Goal: Task Accomplishment & Management: Use online tool/utility

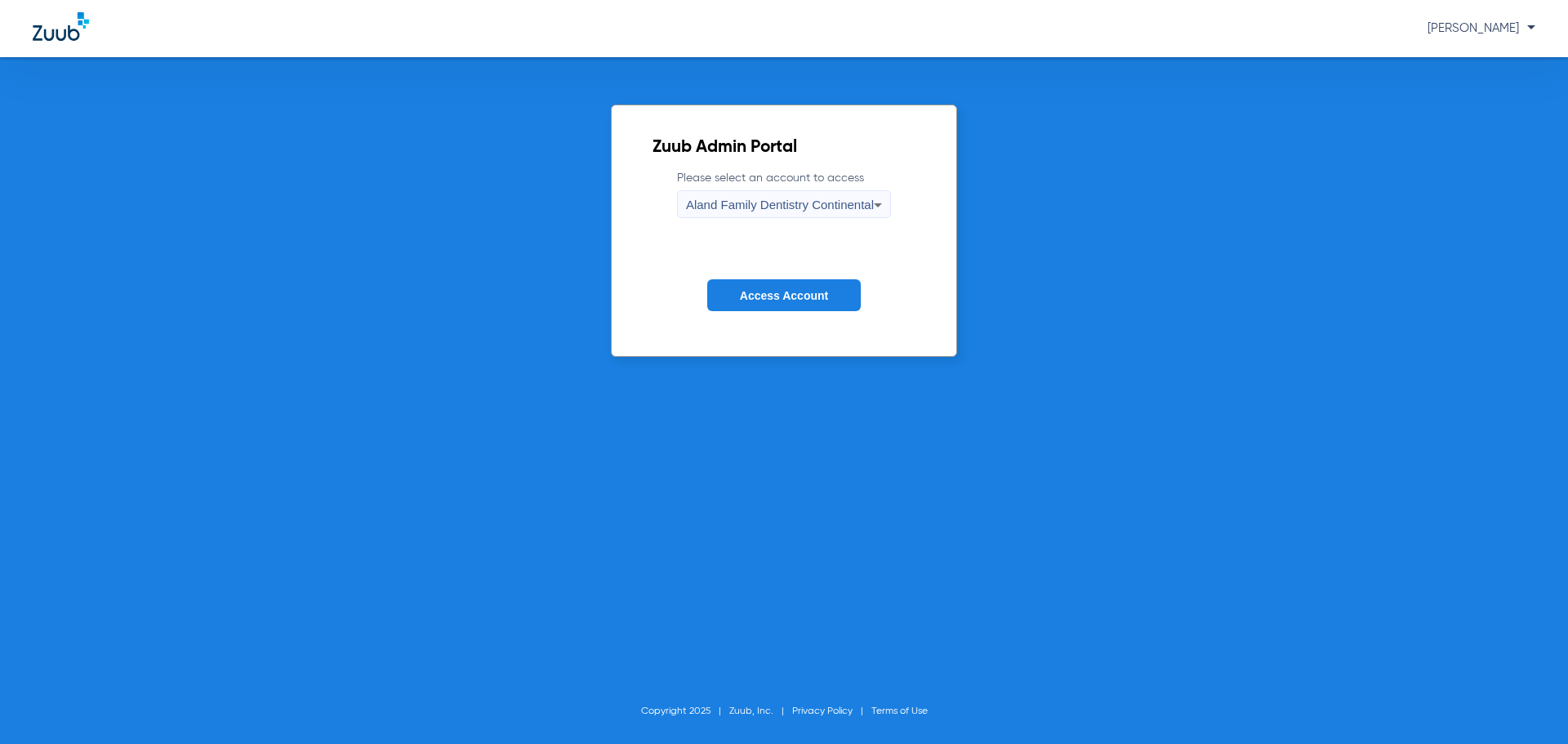
click at [729, 199] on span "Aland Family Dentistry Continental" at bounding box center [780, 205] width 188 height 14
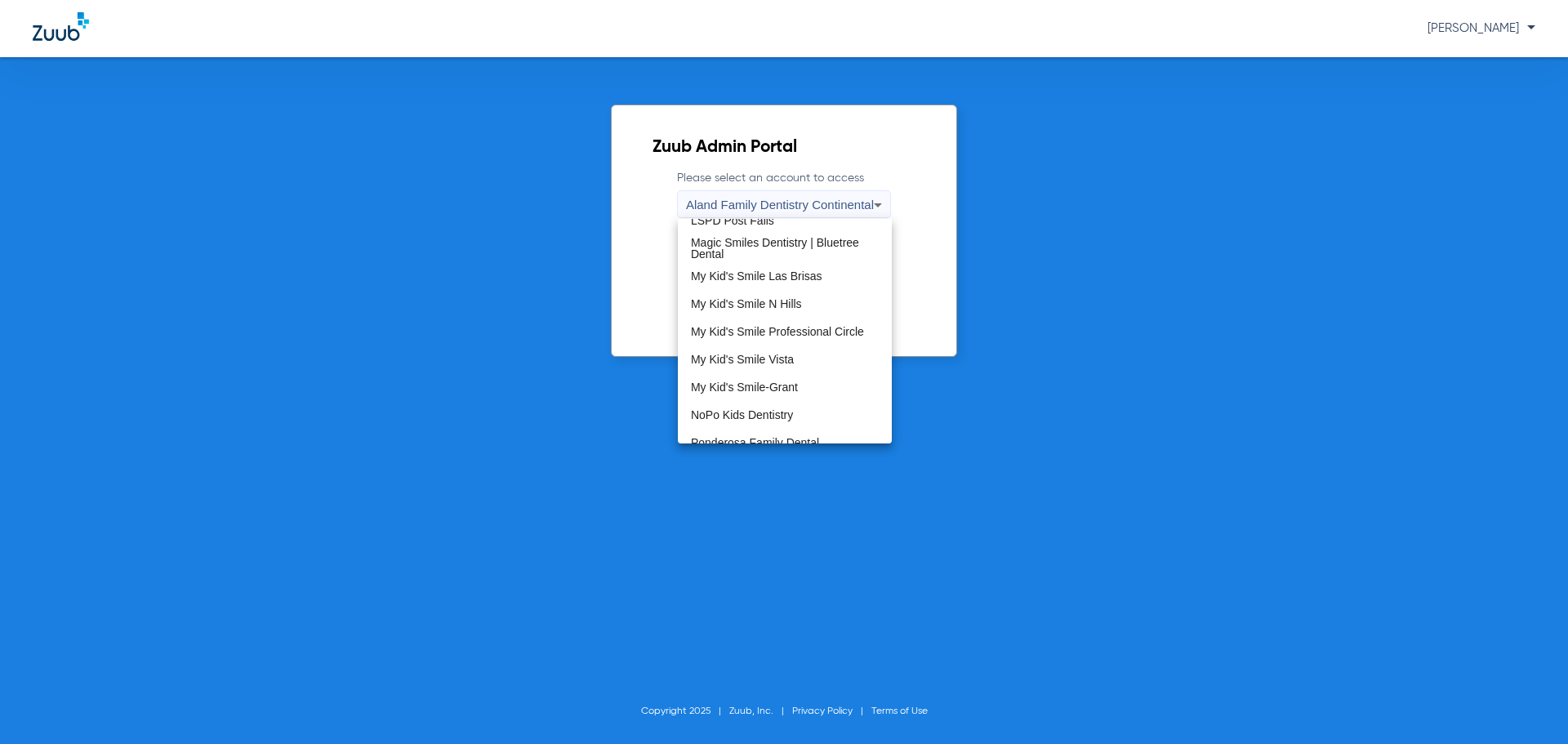
scroll to position [409, 0]
click at [766, 267] on span "My Kid's Smile Las Brisas" at bounding box center [756, 268] width 132 height 11
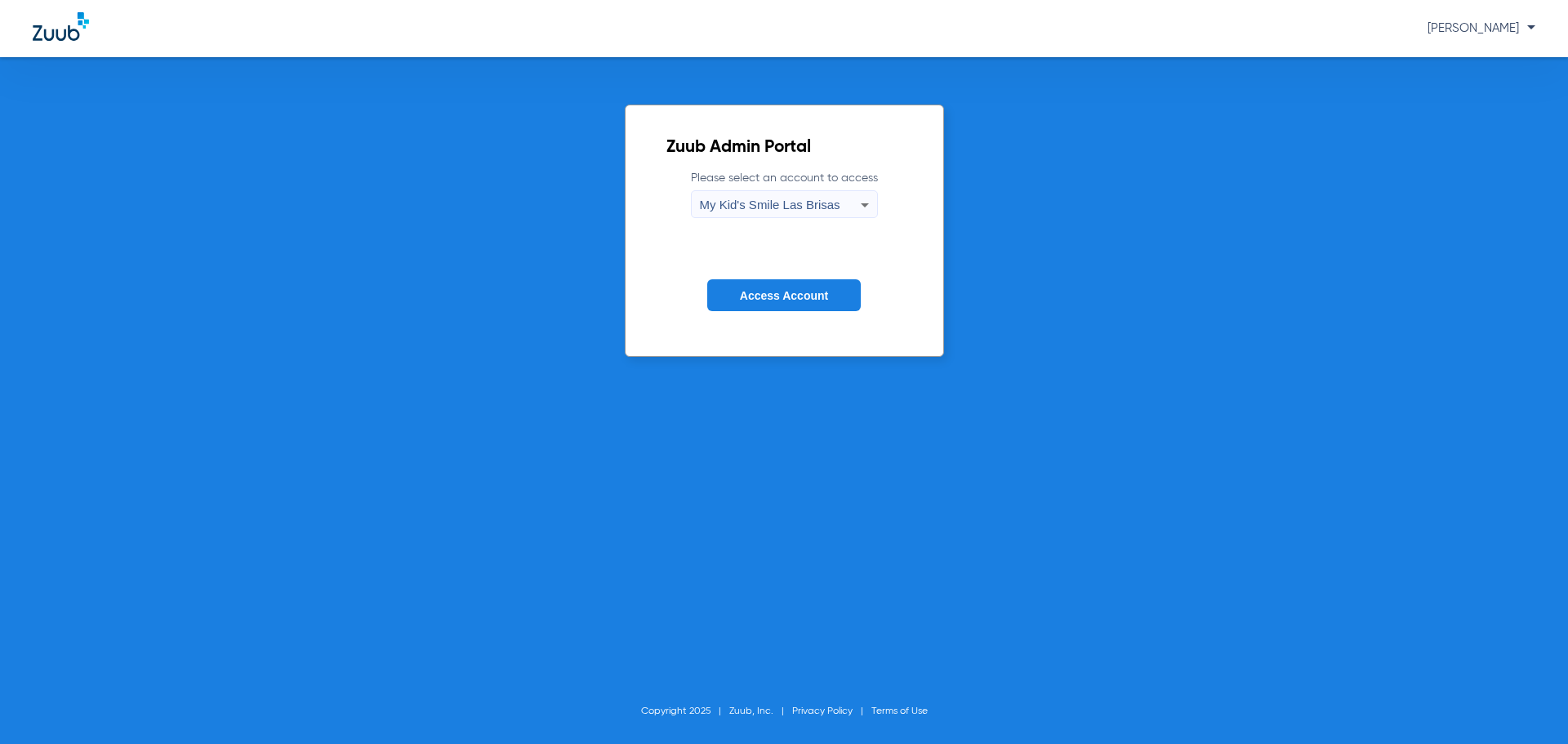
click at [740, 297] on span "Access Account" at bounding box center [783, 295] width 88 height 13
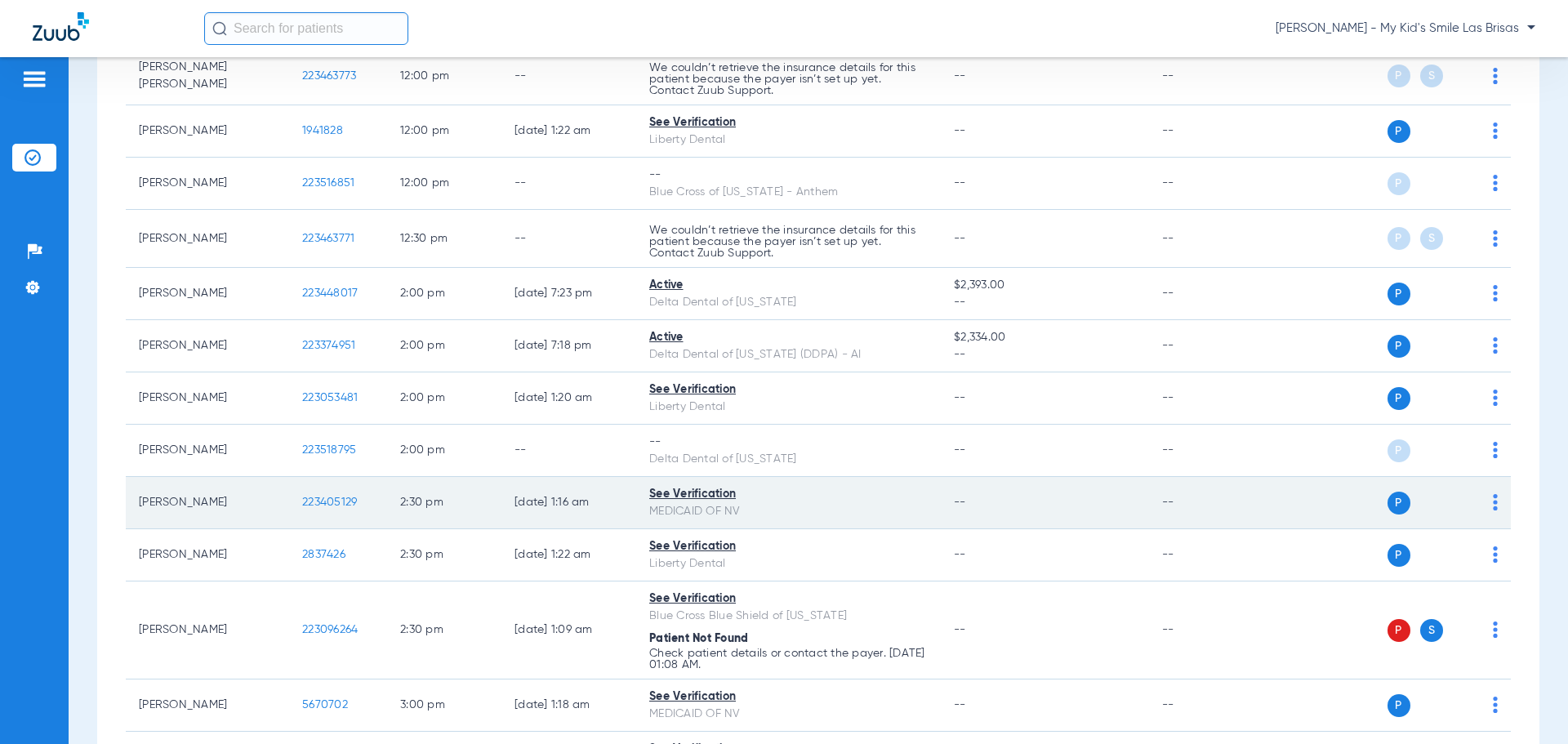
scroll to position [1062, 0]
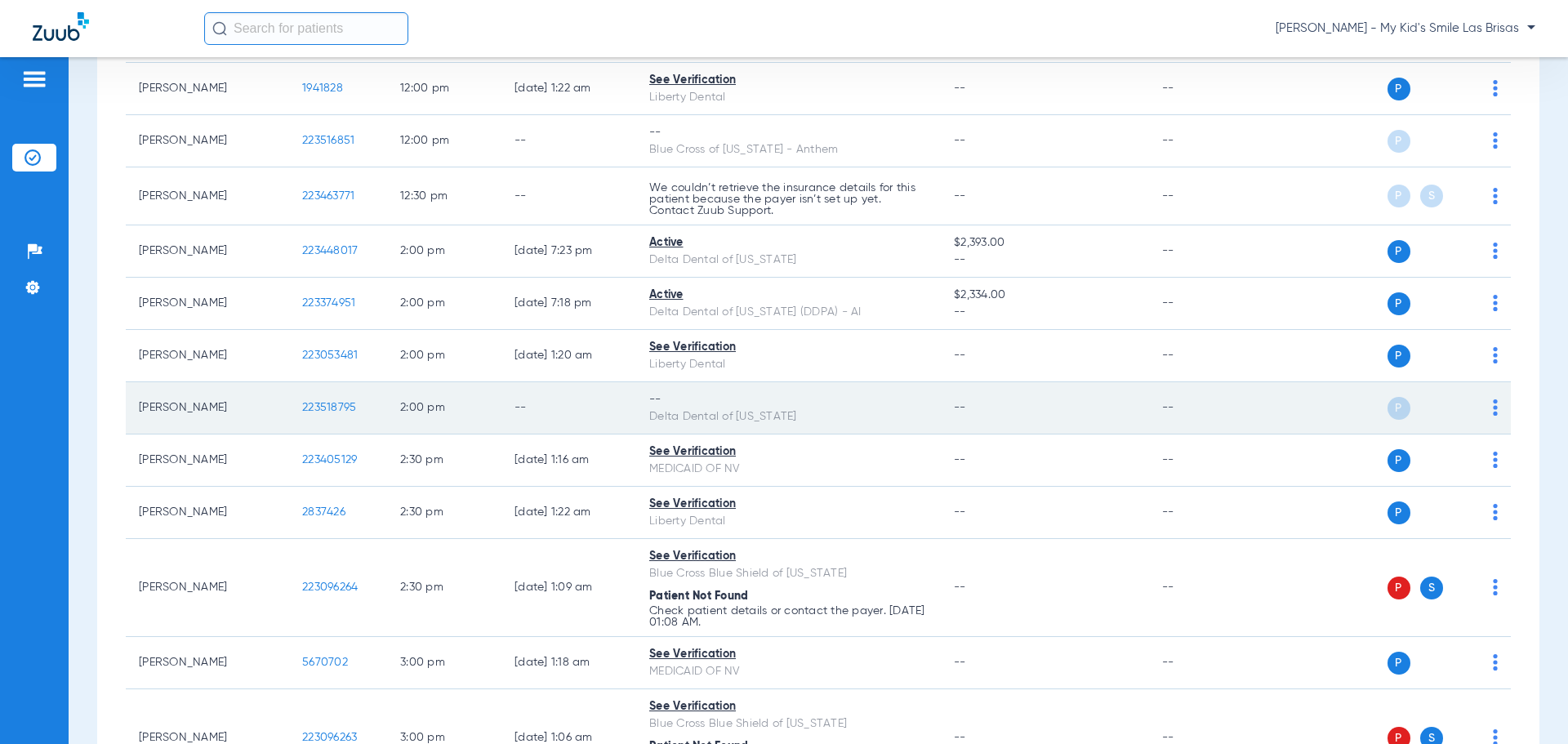
click at [1493, 408] on img at bounding box center [1496, 407] width 5 height 17
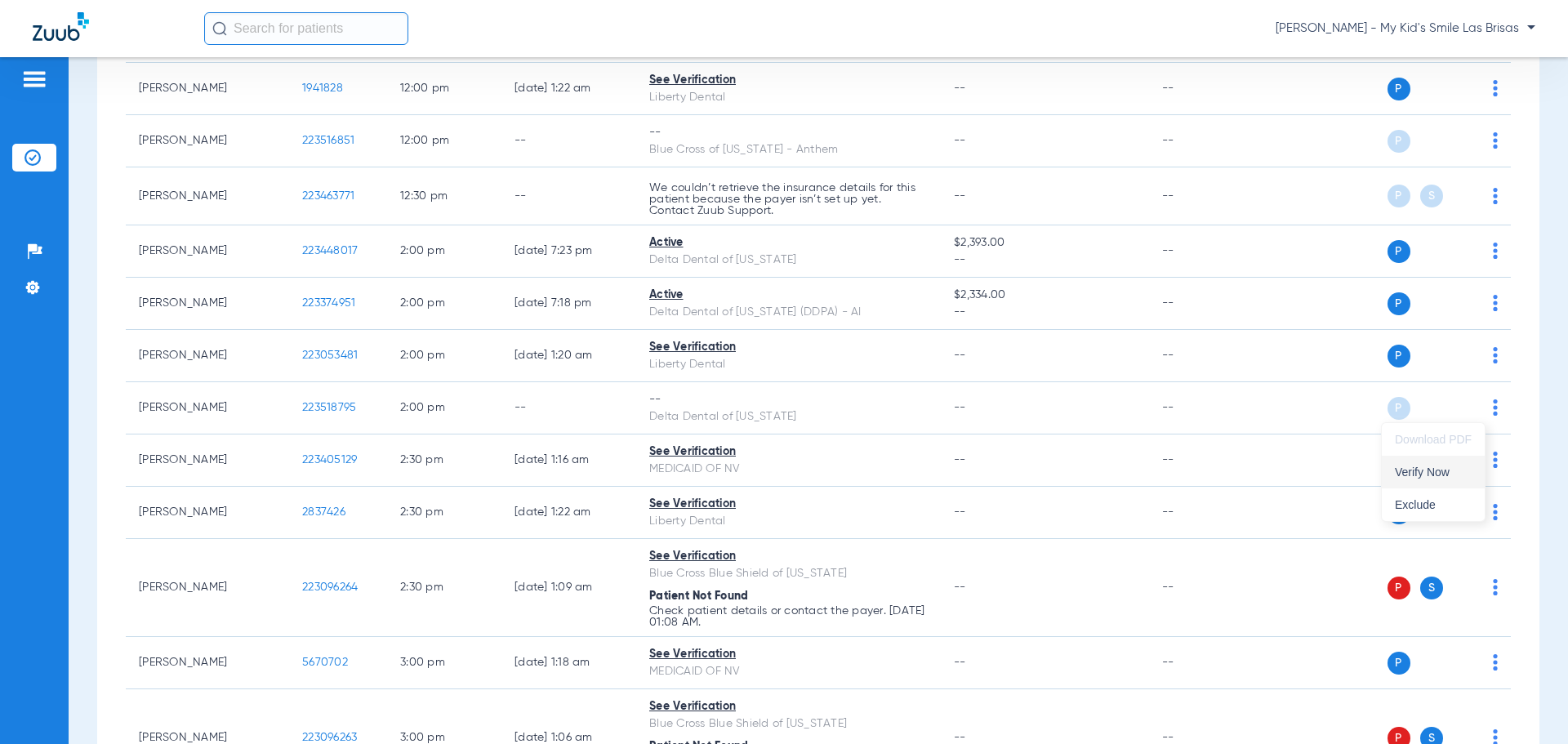
click at [1459, 478] on button "Verify Now" at bounding box center [1433, 471] width 103 height 32
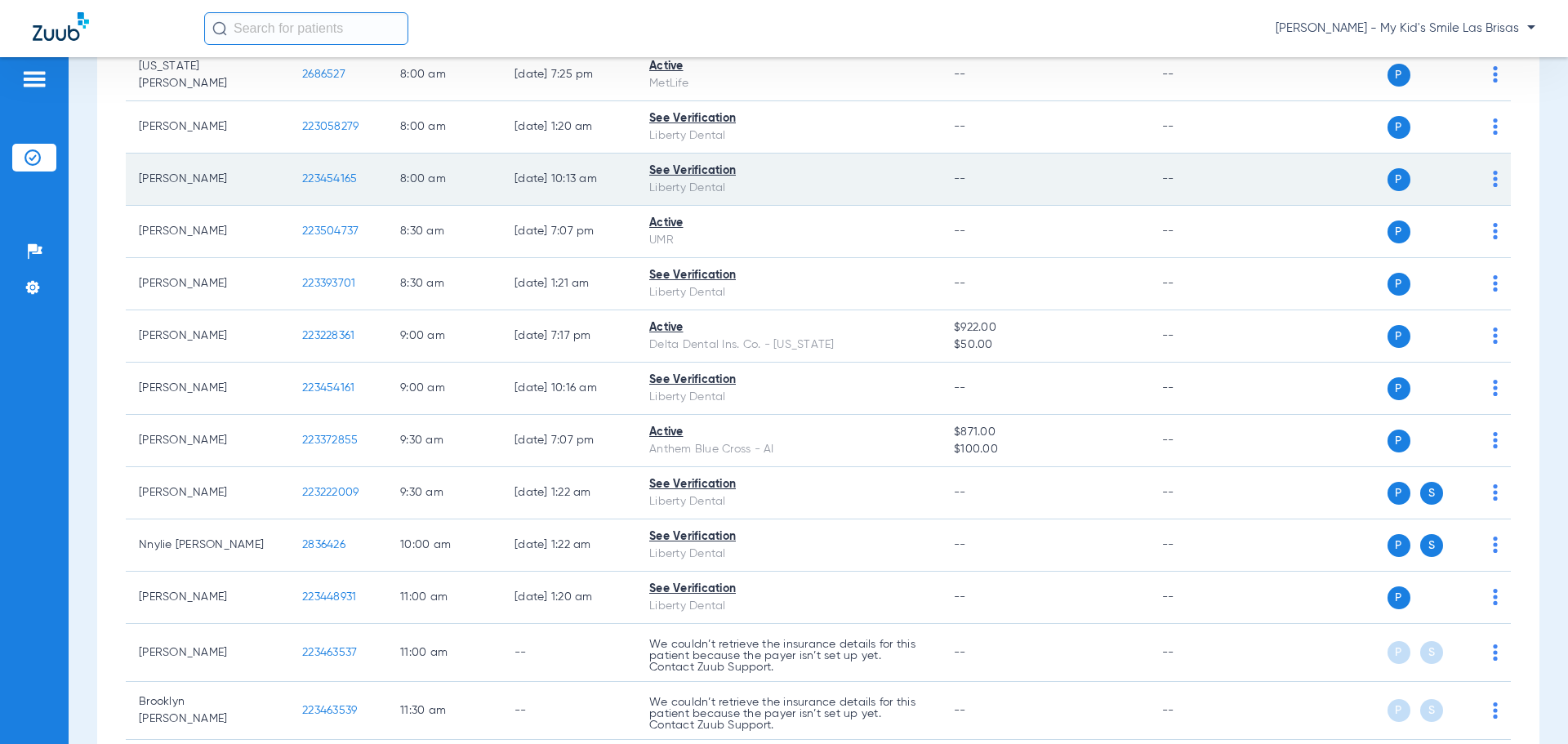
scroll to position [0, 0]
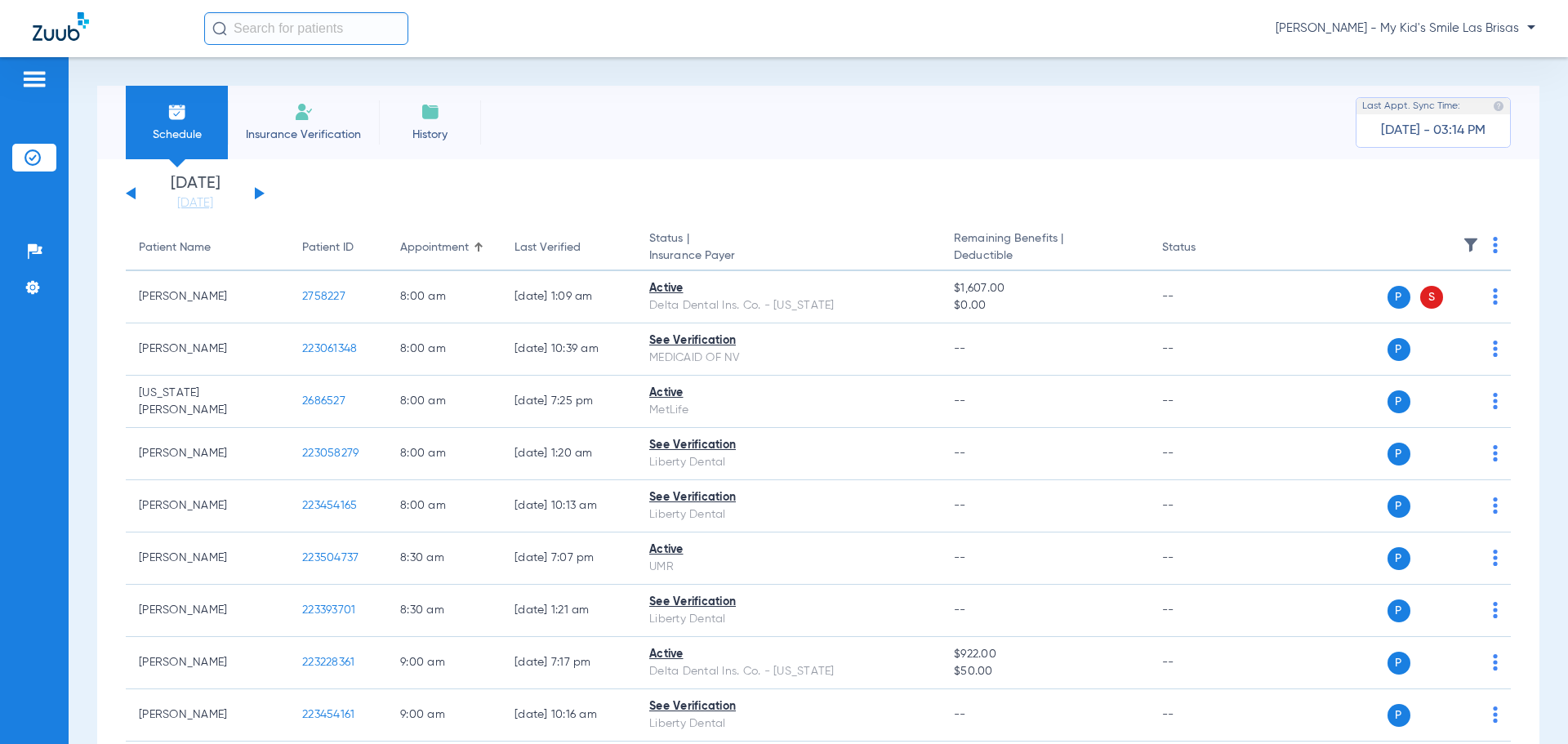
drag, startPoint x: 1479, startPoint y: 13, endPoint x: 1475, endPoint y: 21, distance: 8.9
click at [1479, 13] on div "[PERSON_NAME] - My Kid's Smile Las Brisas" at bounding box center [869, 28] width 1331 height 32
click at [1470, 30] on span "[PERSON_NAME] - My Kid's Smile Las Brisas" at bounding box center [1405, 28] width 260 height 17
click at [1451, 47] on button "Account Selection" at bounding box center [1473, 57] width 118 height 32
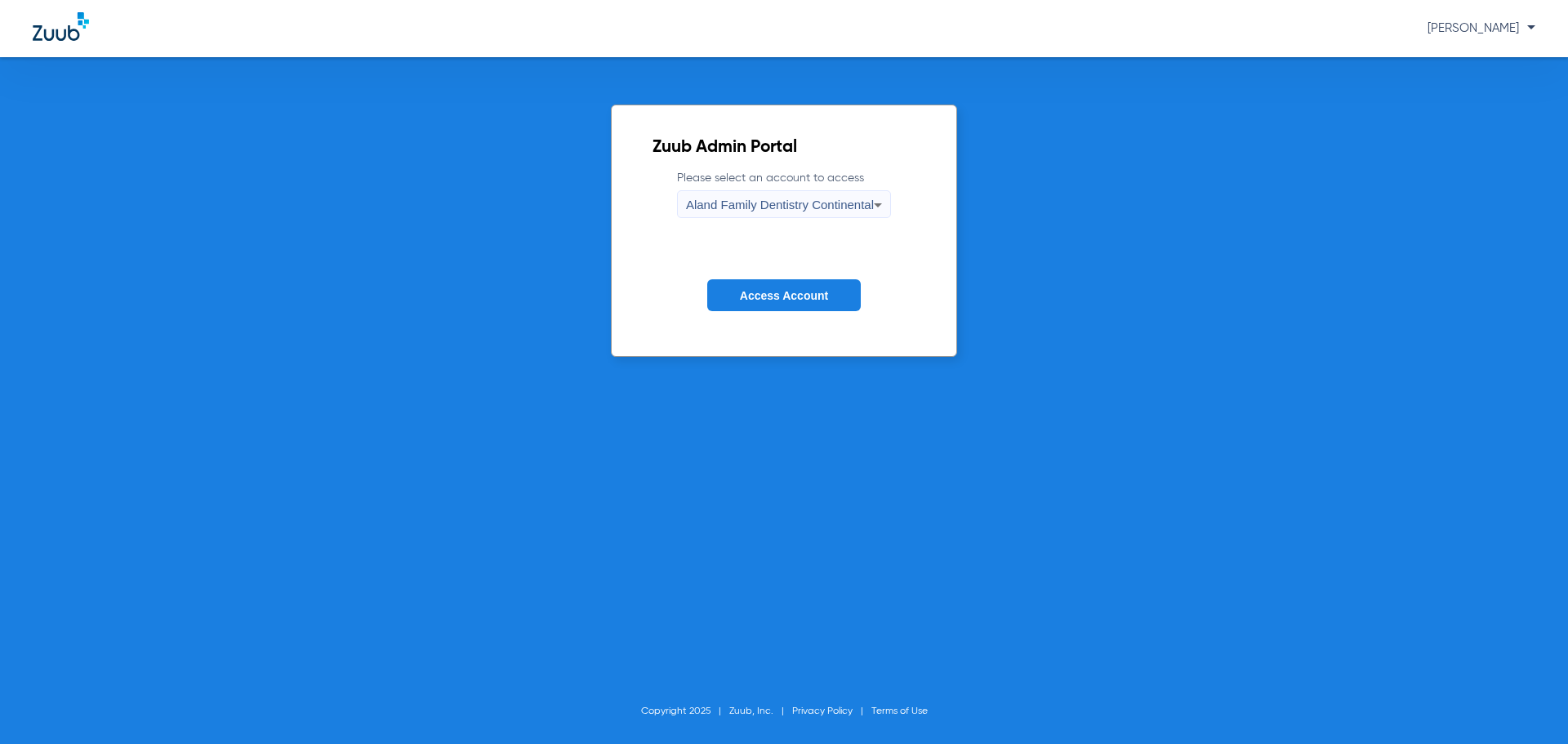
click at [794, 202] on span "Aland Family Dentistry Continental" at bounding box center [780, 205] width 188 height 14
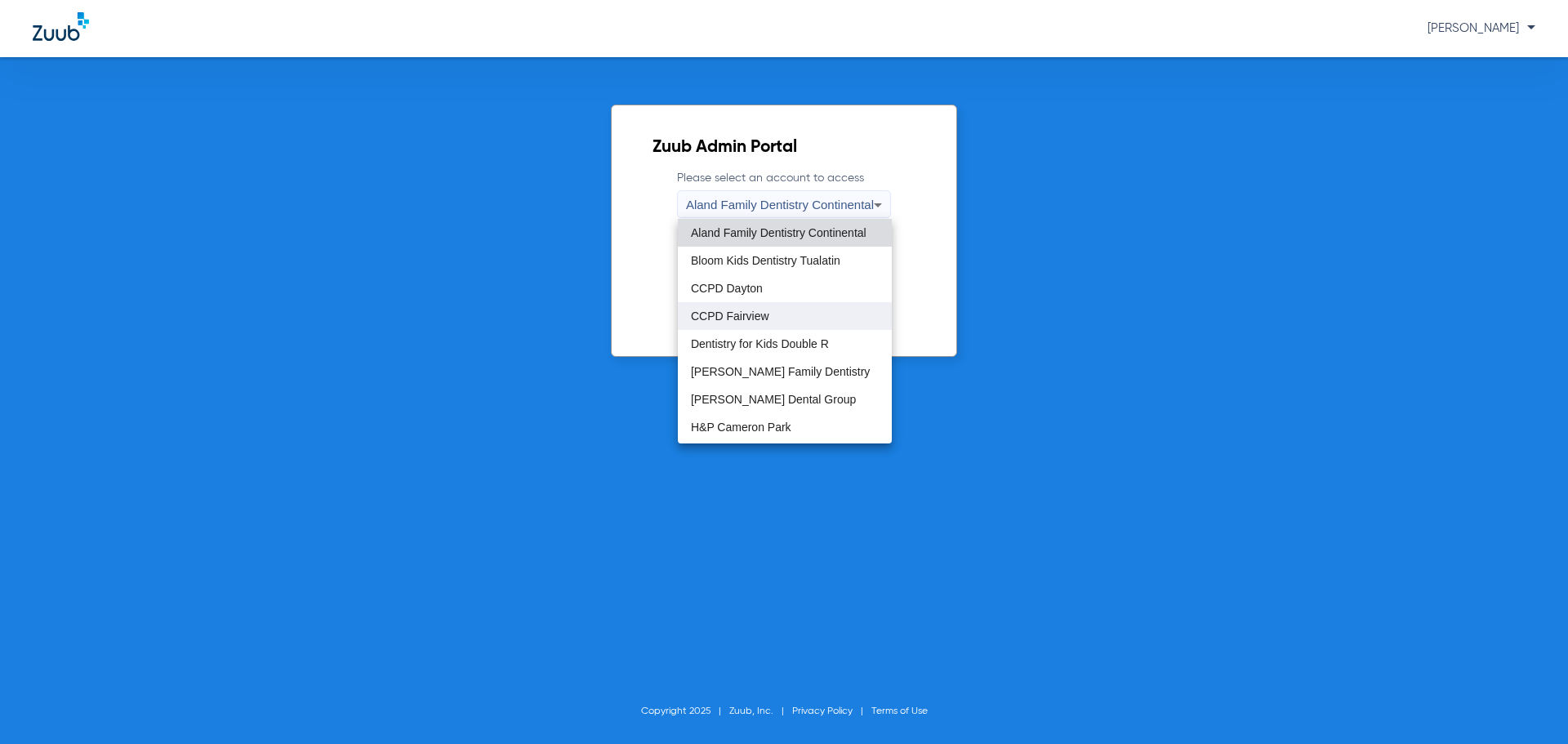
click at [763, 314] on span "CCPD Fairview" at bounding box center [730, 315] width 78 height 11
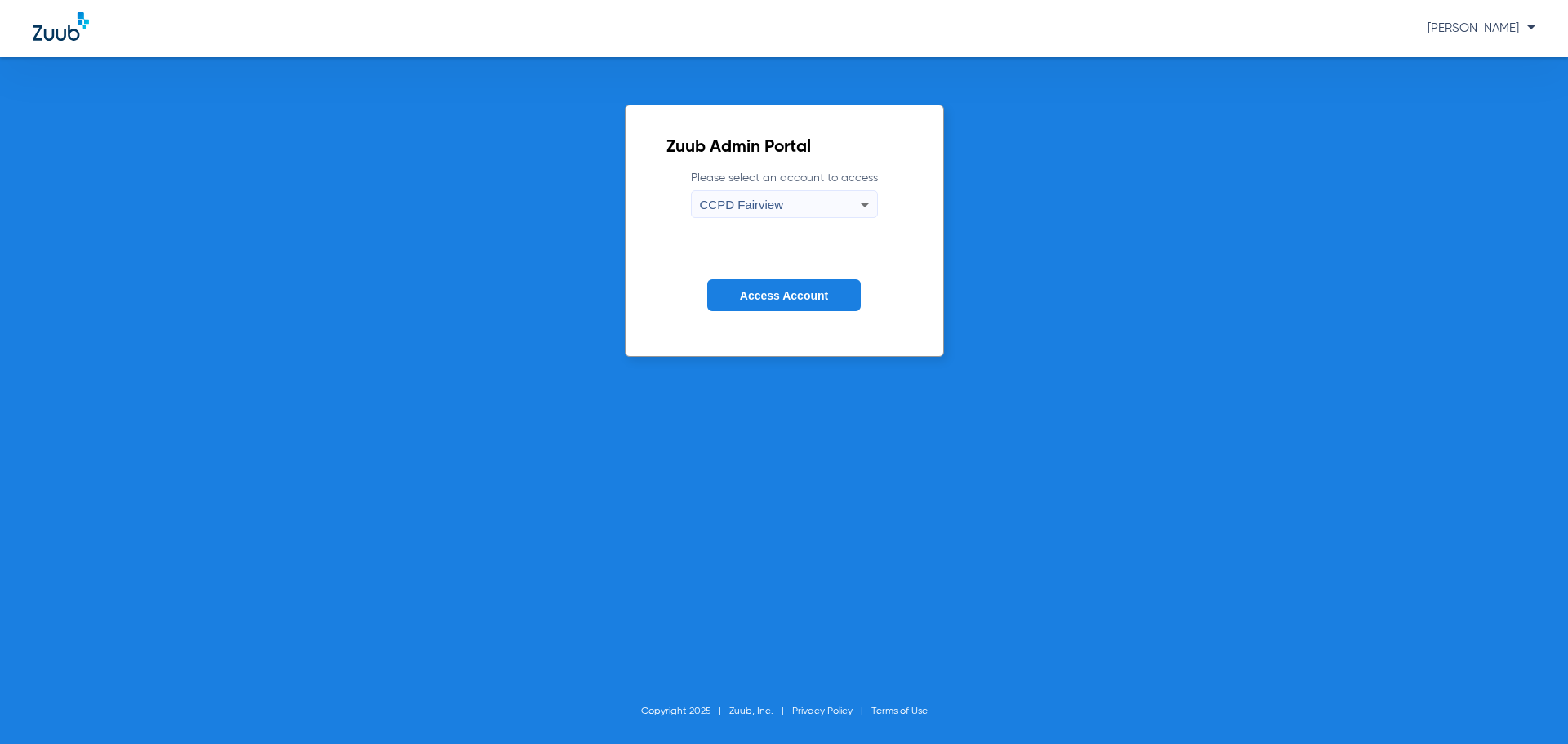
click at [747, 283] on button "Access Account" at bounding box center [784, 295] width 153 height 32
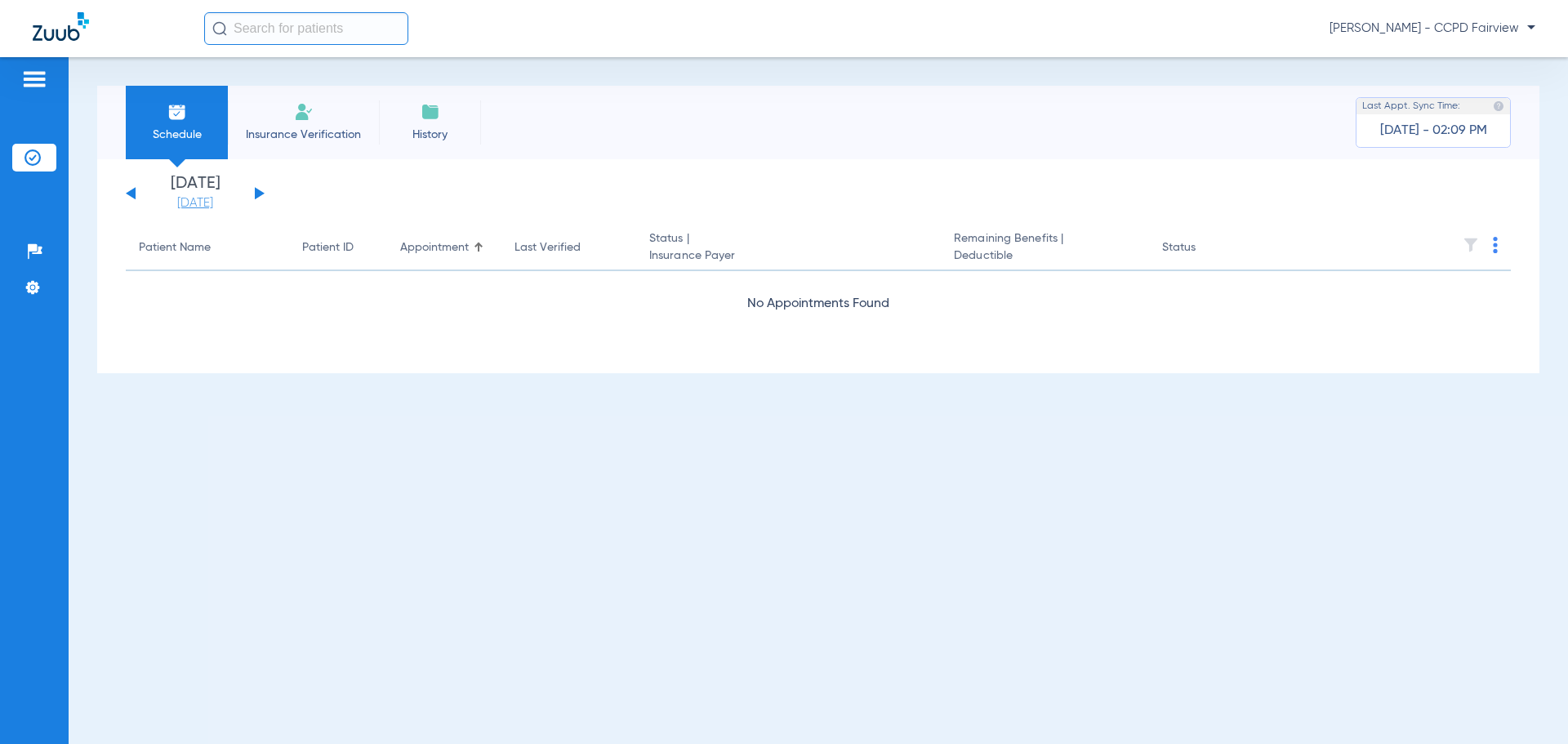
click at [197, 200] on link "[DATE]" at bounding box center [195, 203] width 98 height 17
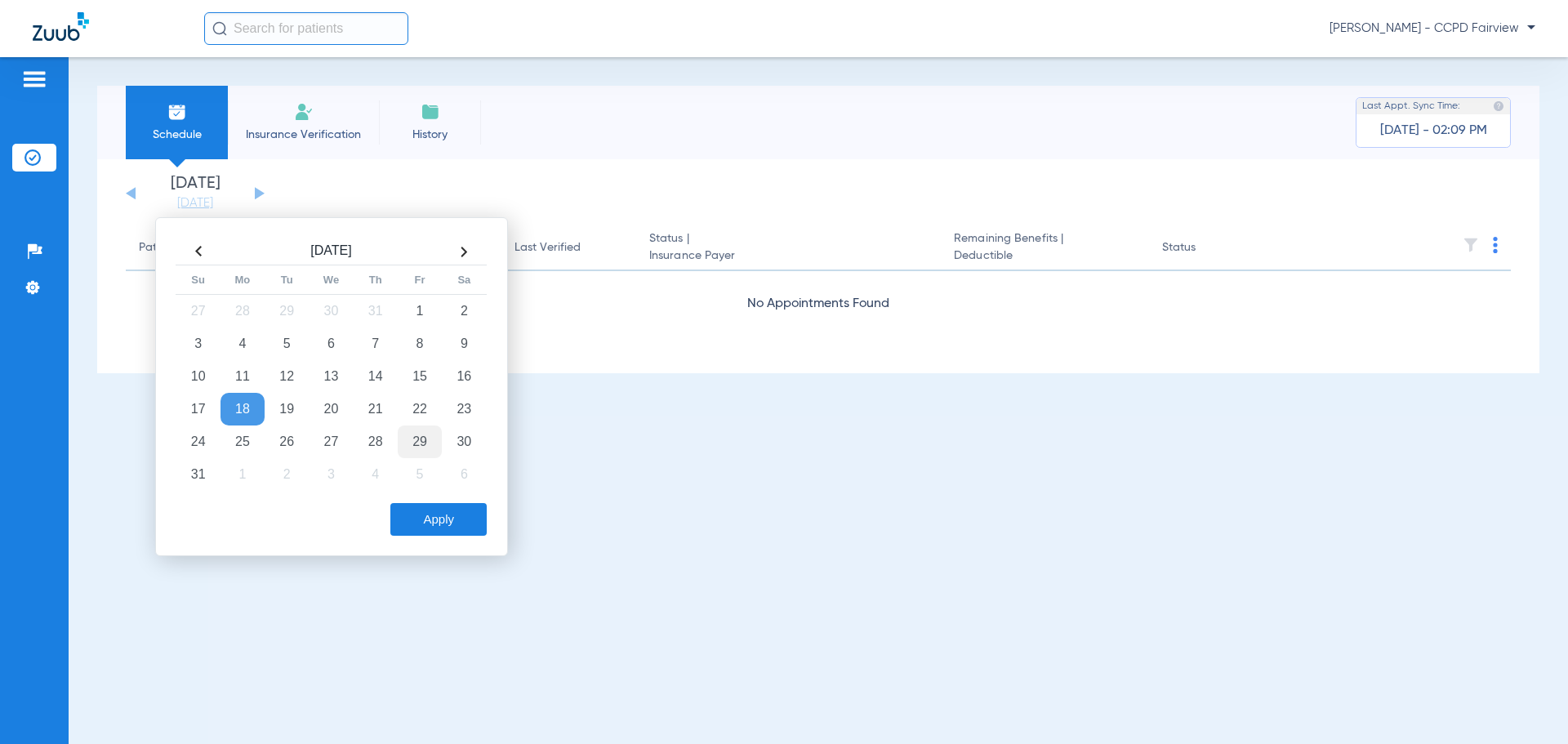
click at [420, 439] on td "29" at bounding box center [419, 441] width 44 height 32
click at [434, 515] on button "Apply" at bounding box center [438, 518] width 97 height 32
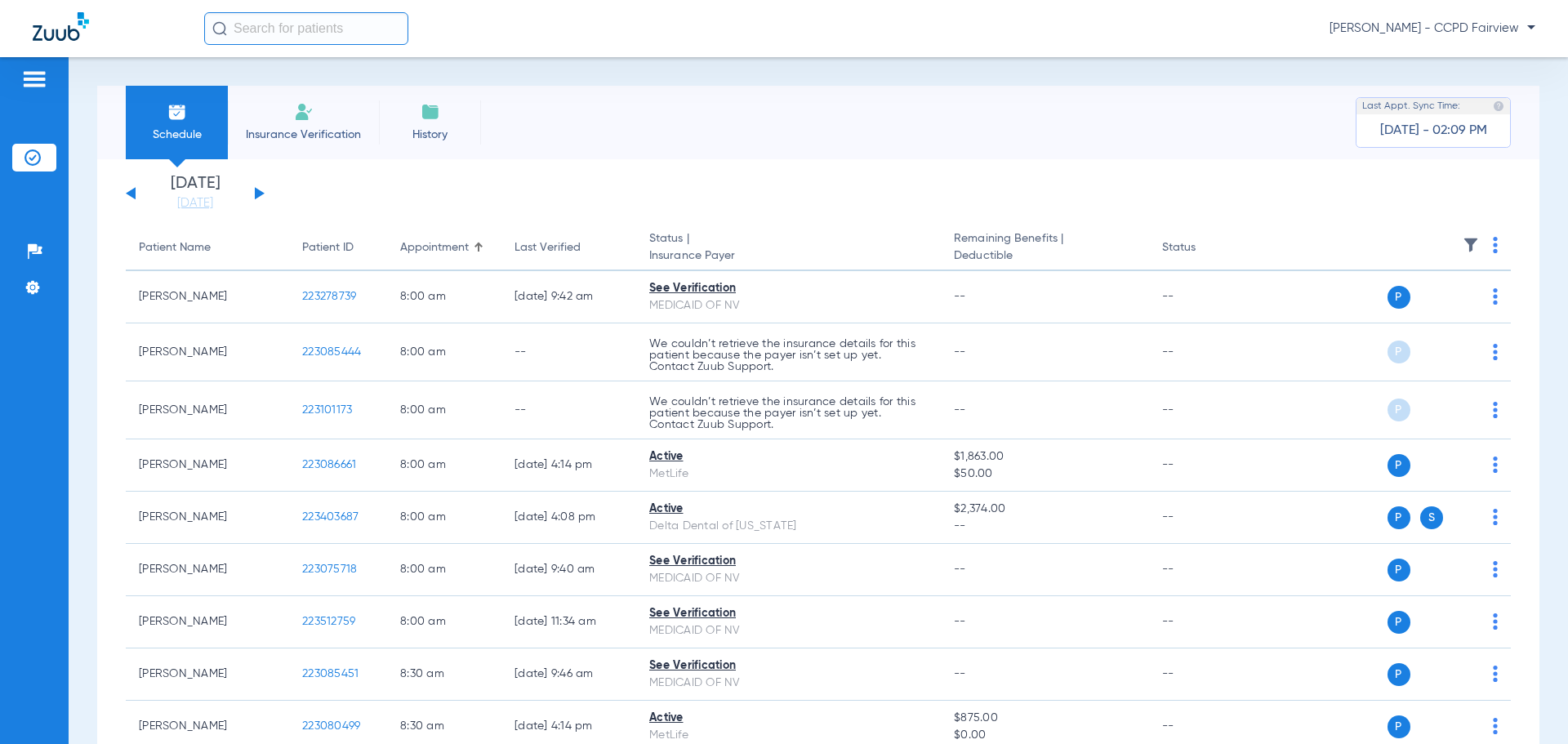
click at [1463, 242] on img at bounding box center [1470, 245] width 17 height 17
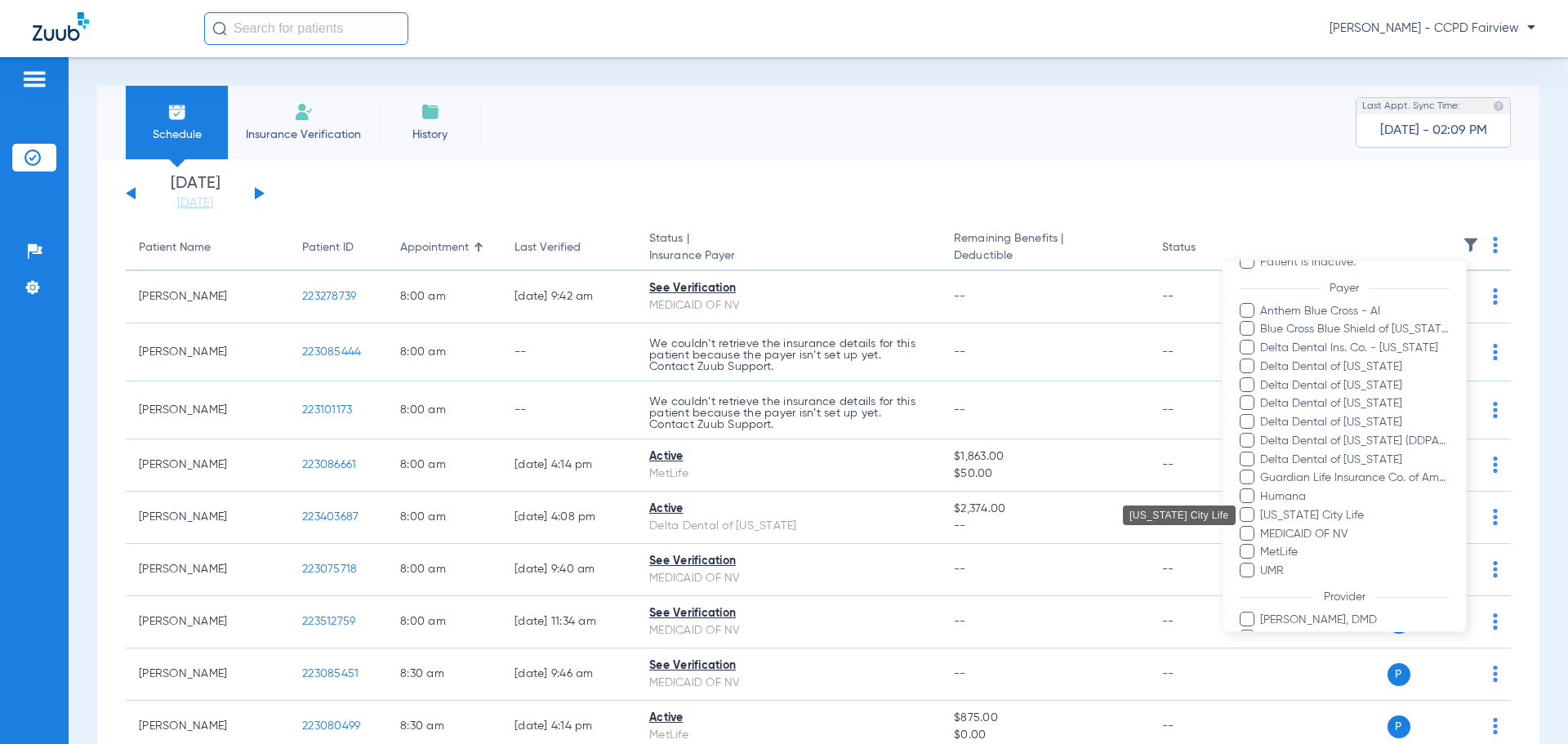
scroll to position [317, 0]
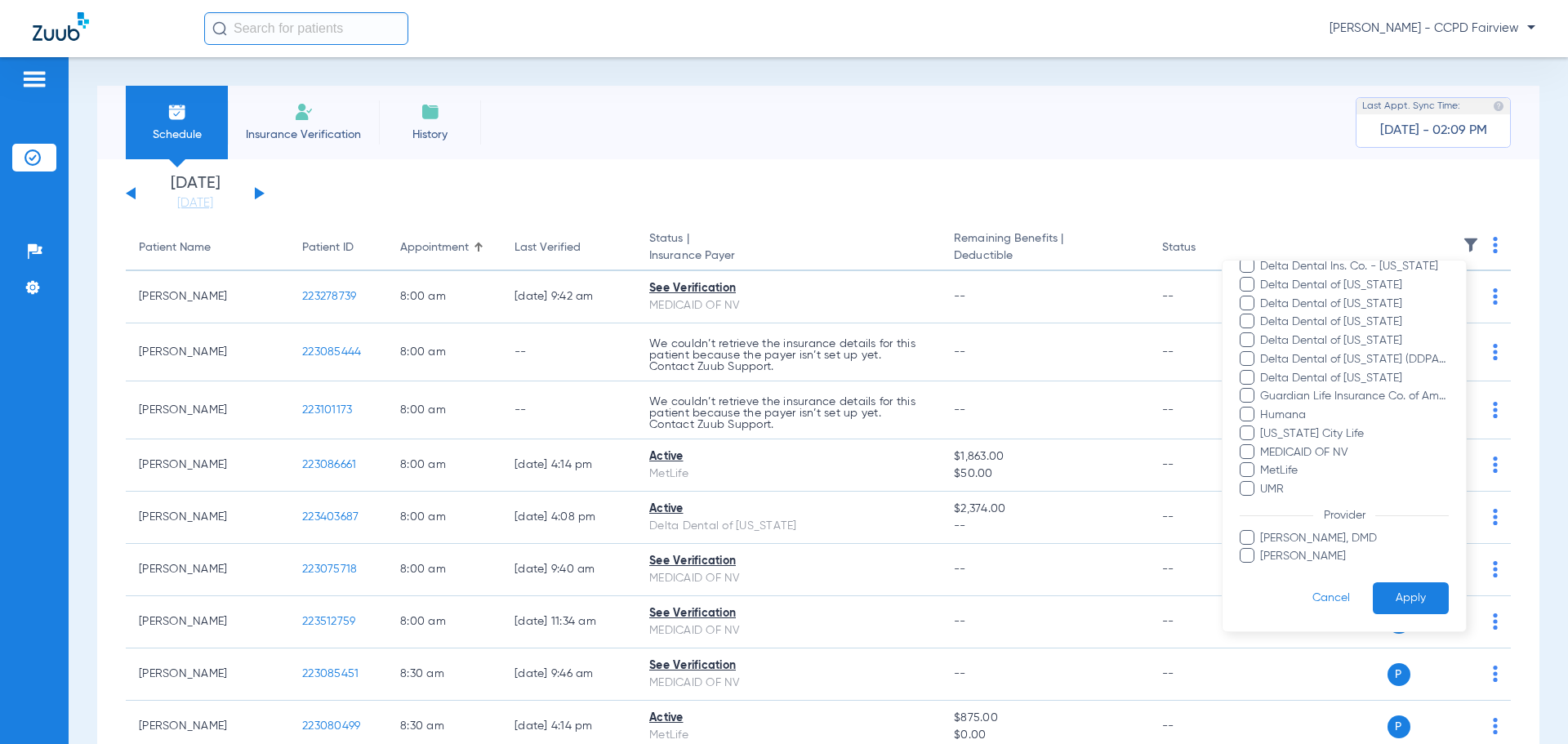
click at [418, 205] on div at bounding box center [784, 372] width 1568 height 744
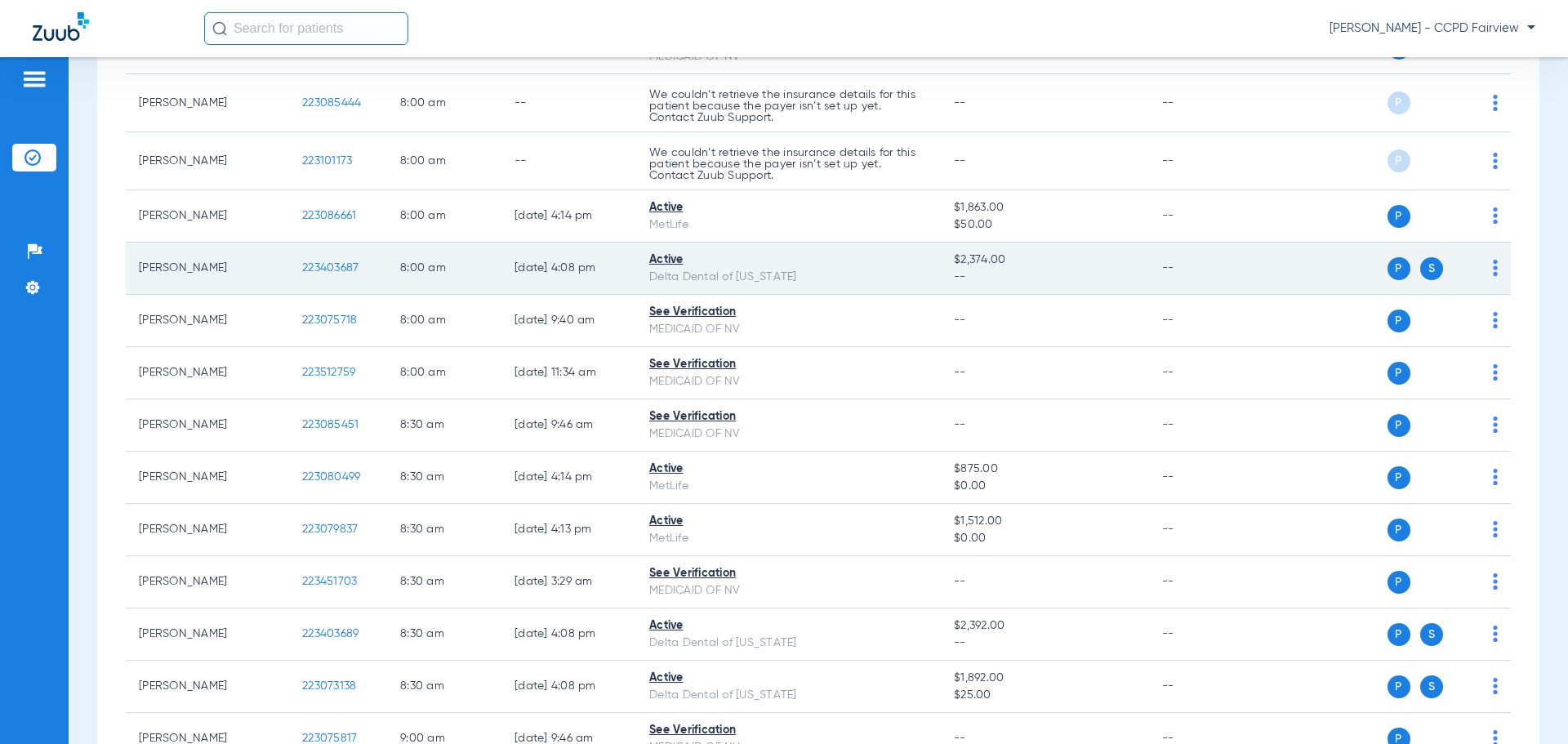
scroll to position [245, 0]
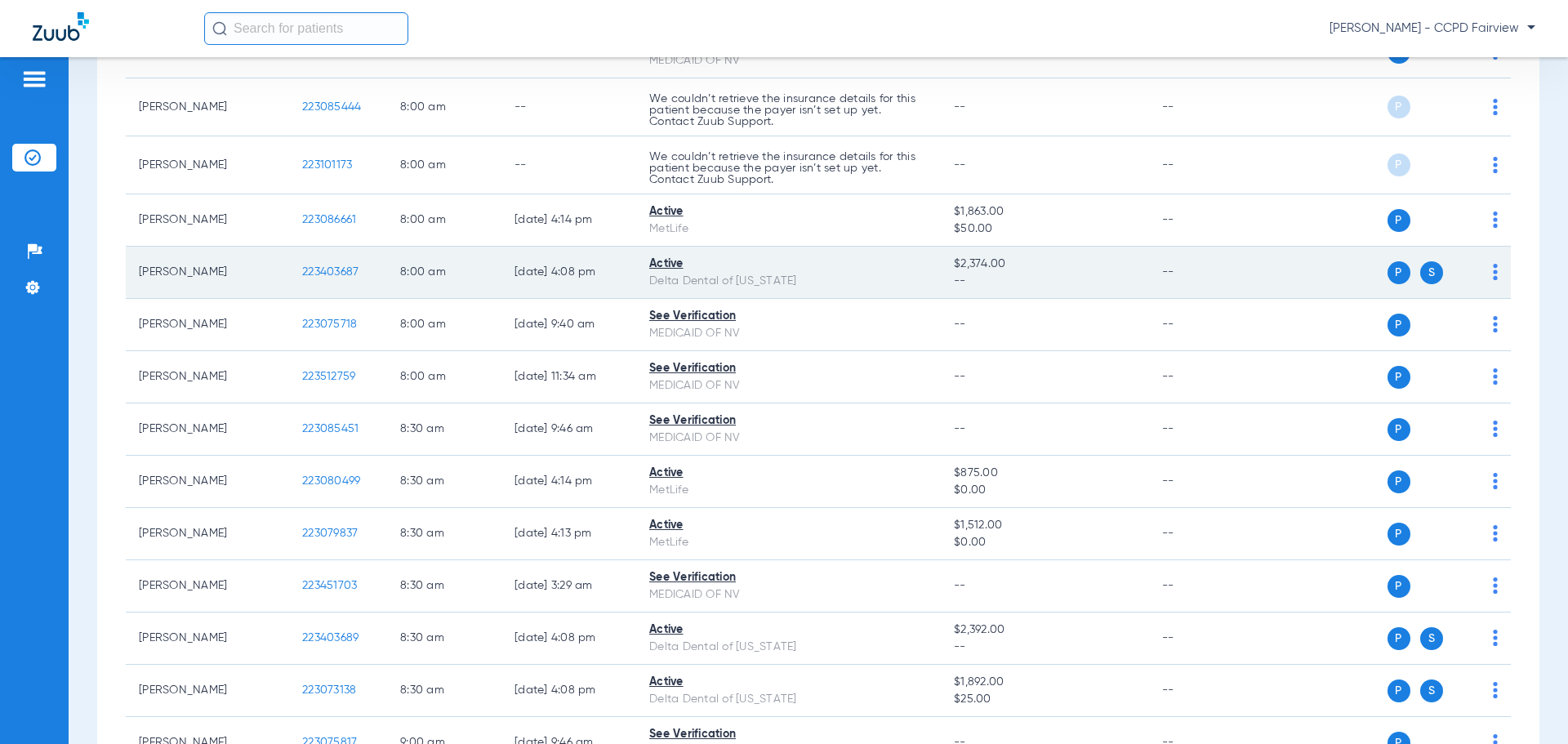
click at [317, 271] on span "223403687" at bounding box center [330, 272] width 57 height 11
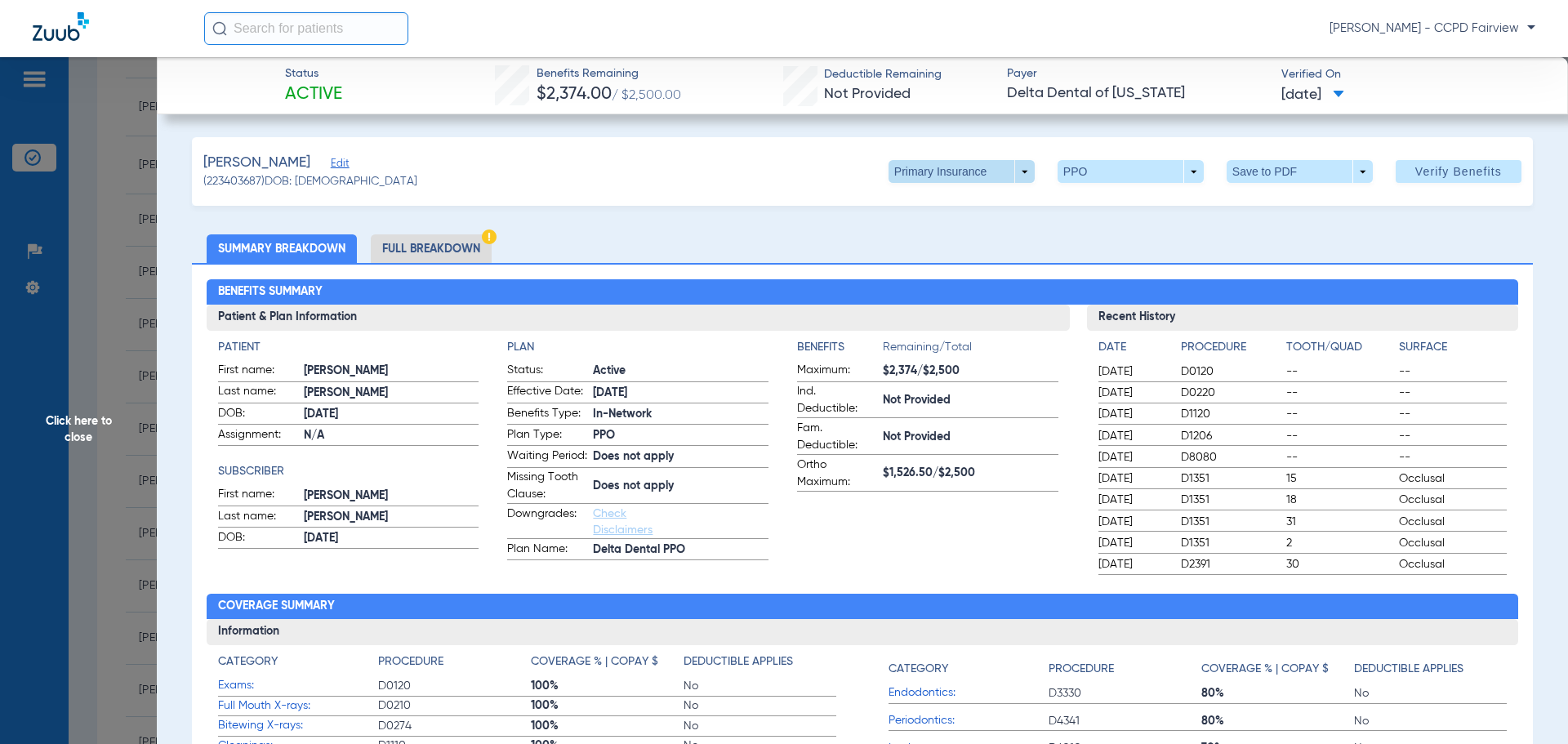
click at [977, 179] on span at bounding box center [962, 172] width 146 height 23
click at [914, 231] on span "Secondary Insurance" at bounding box center [944, 236] width 108 height 11
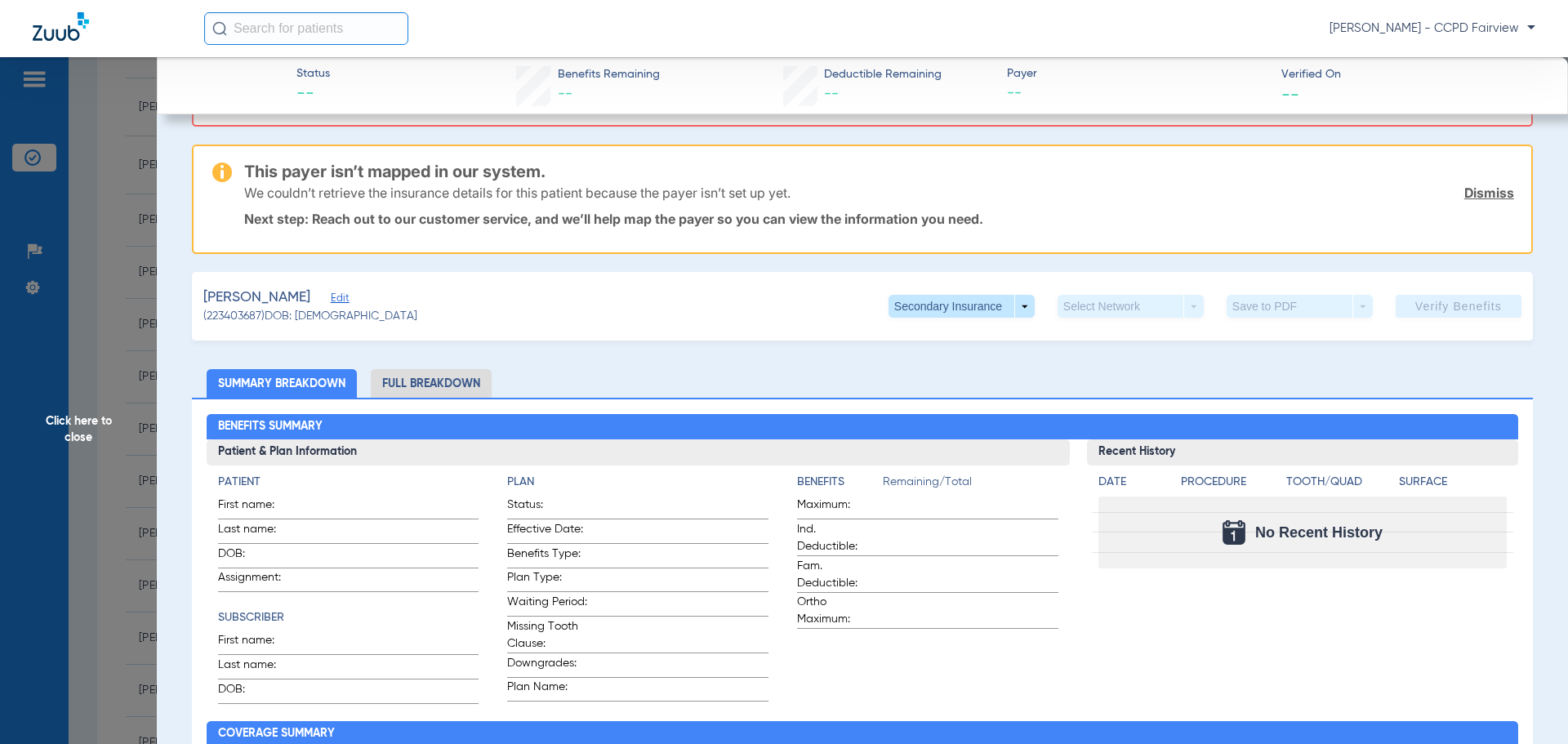
scroll to position [163, 0]
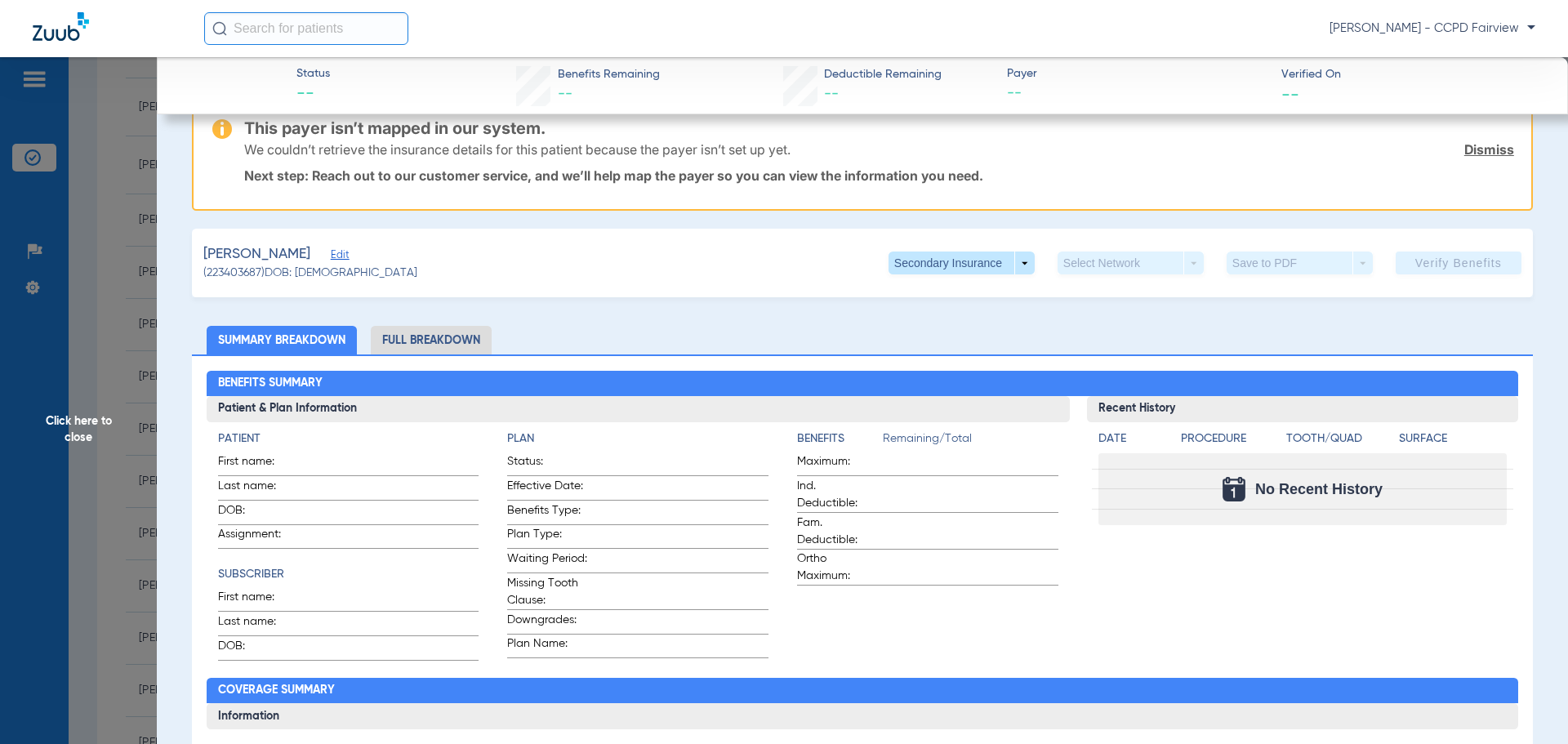
click at [76, 436] on span "Click here to close" at bounding box center [78, 429] width 157 height 744
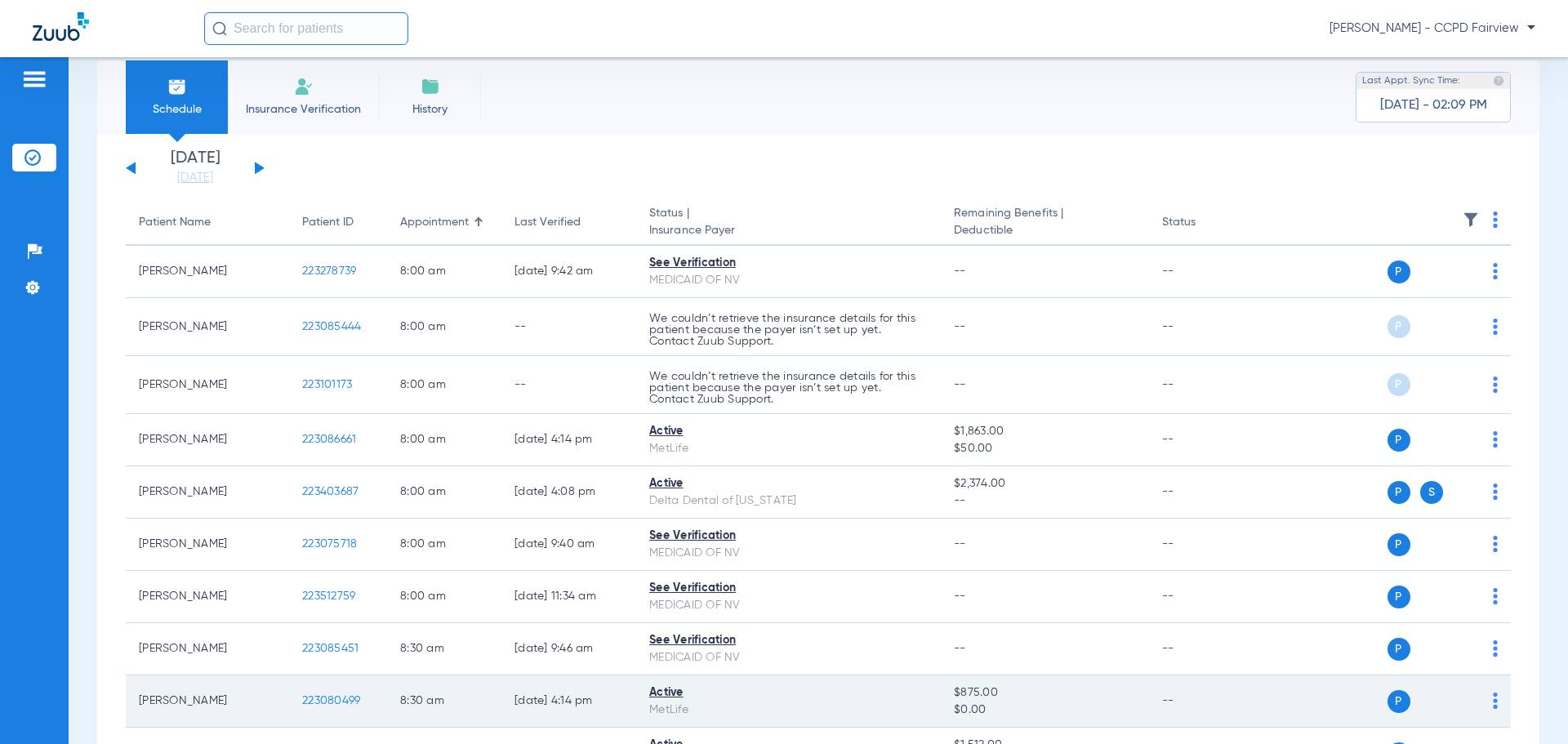
scroll to position [0, 0]
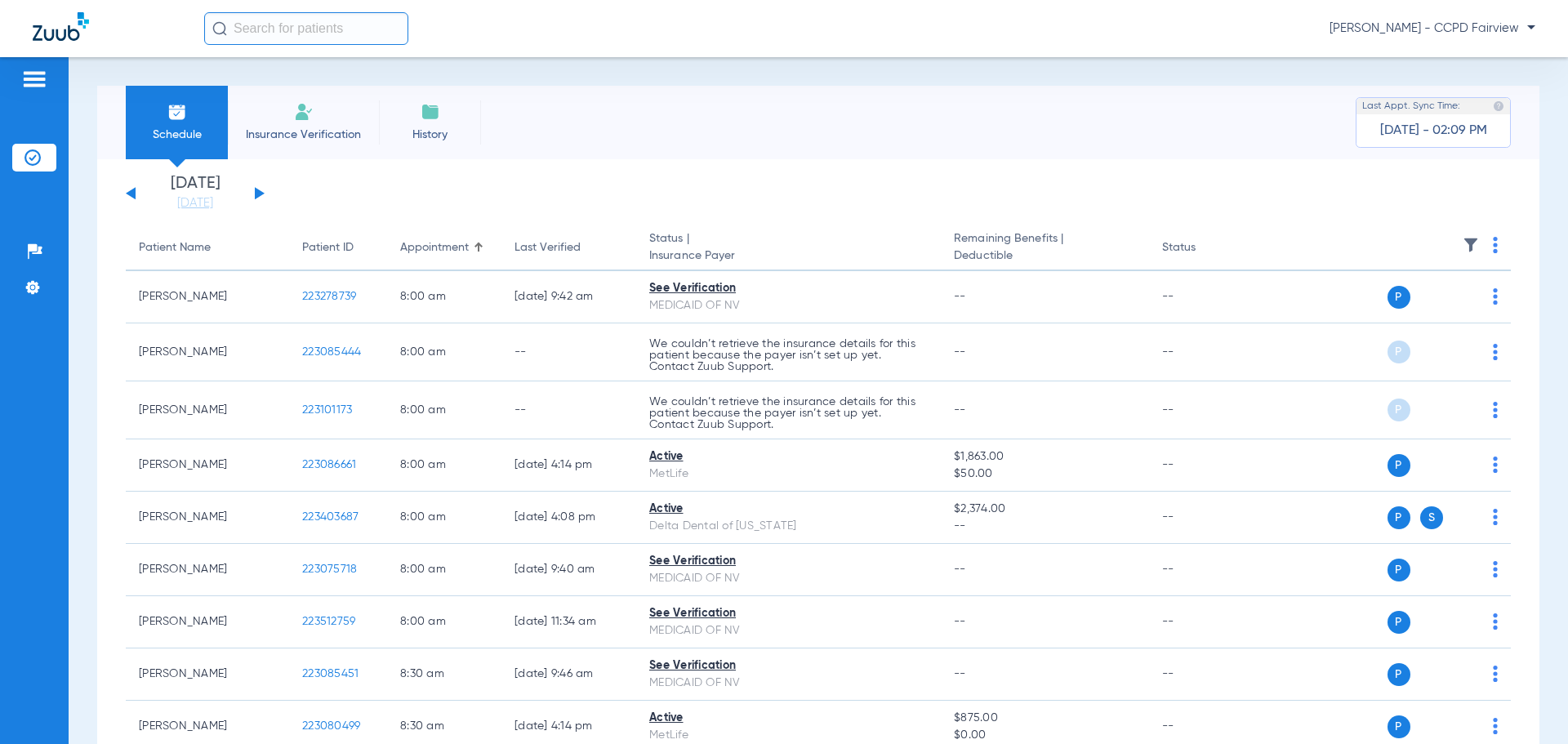
click at [133, 192] on button at bounding box center [130, 193] width 10 height 12
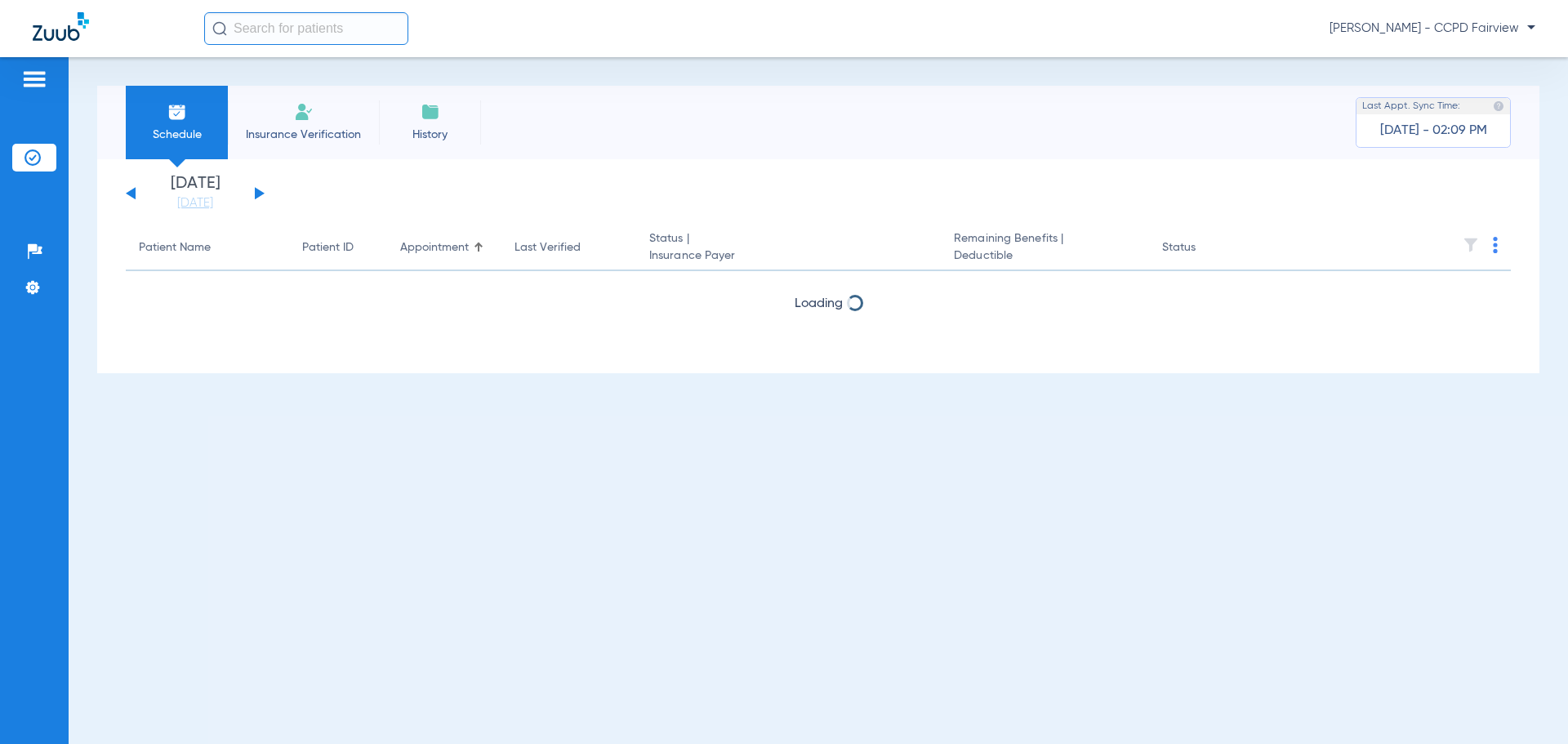
click at [133, 192] on button at bounding box center [130, 193] width 10 height 12
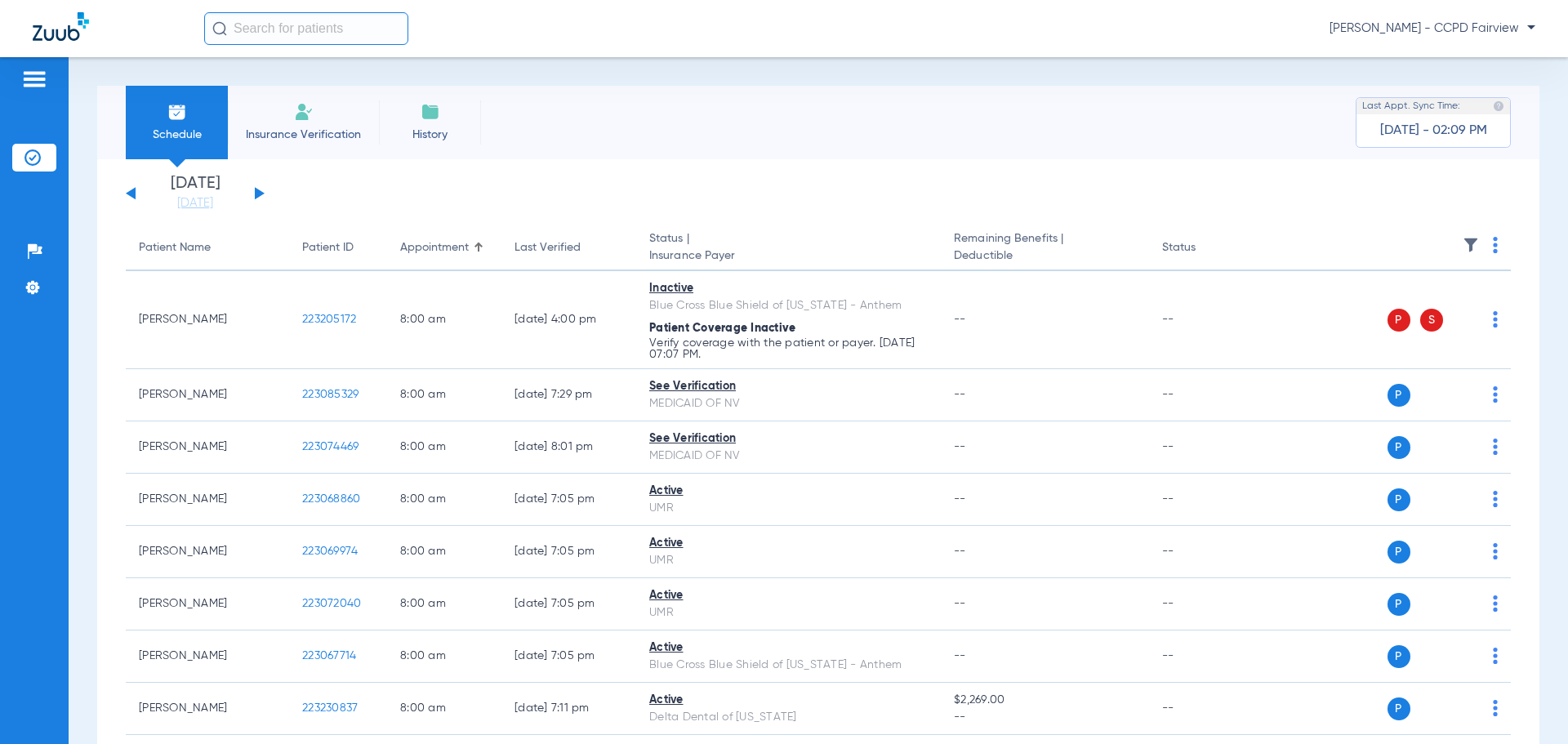
click at [260, 190] on button at bounding box center [259, 193] width 10 height 12
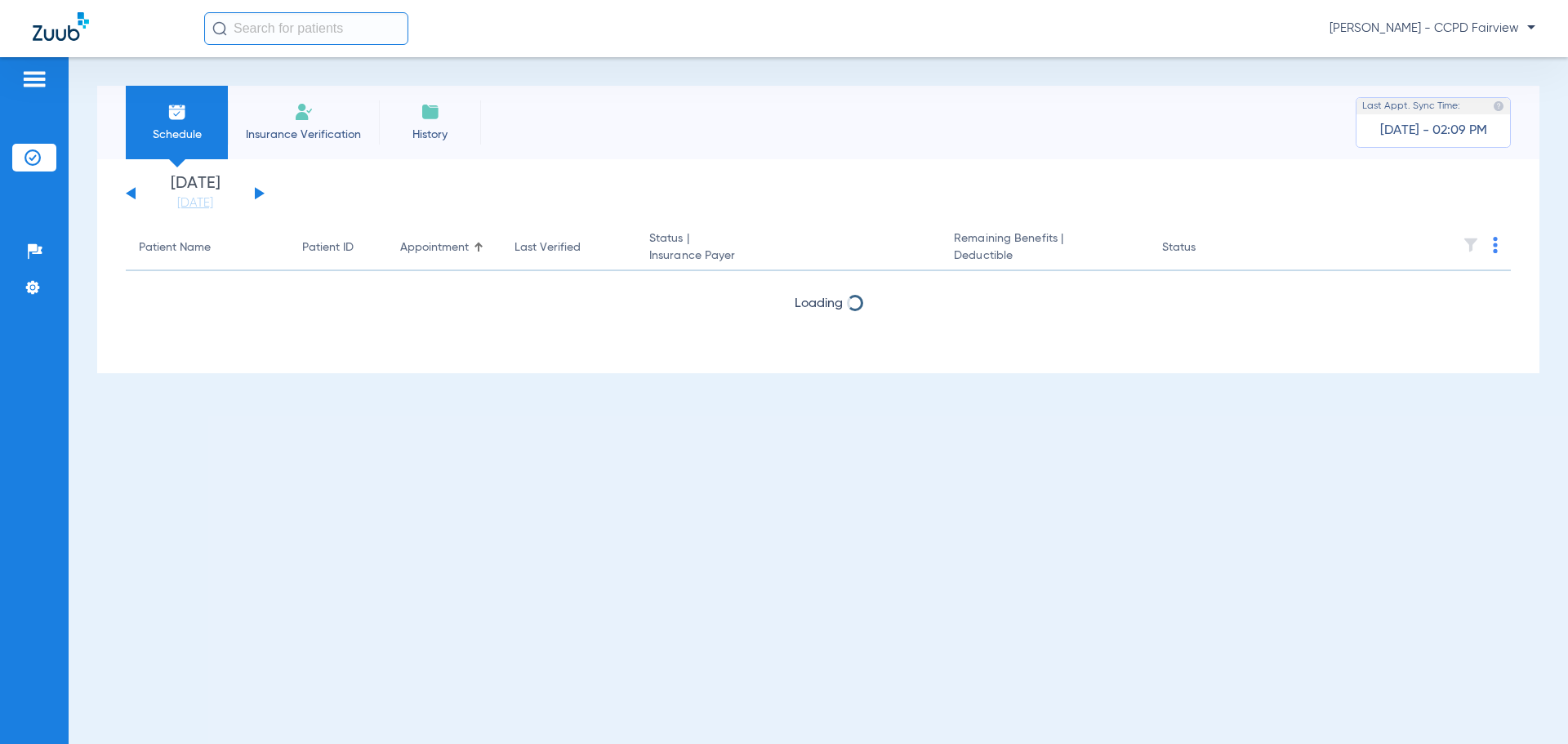
click at [260, 190] on button at bounding box center [259, 193] width 10 height 12
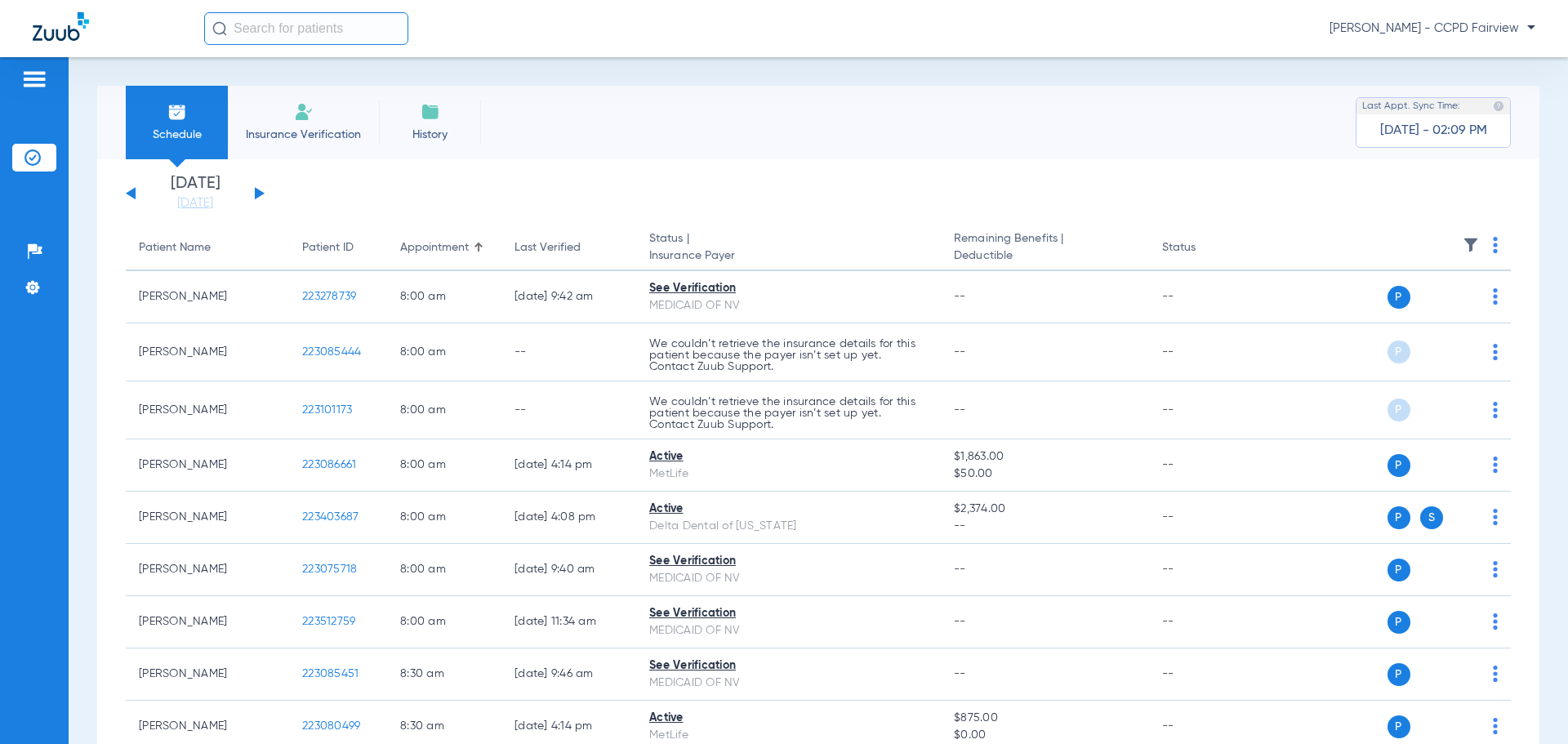
click at [128, 192] on button at bounding box center [130, 193] width 10 height 12
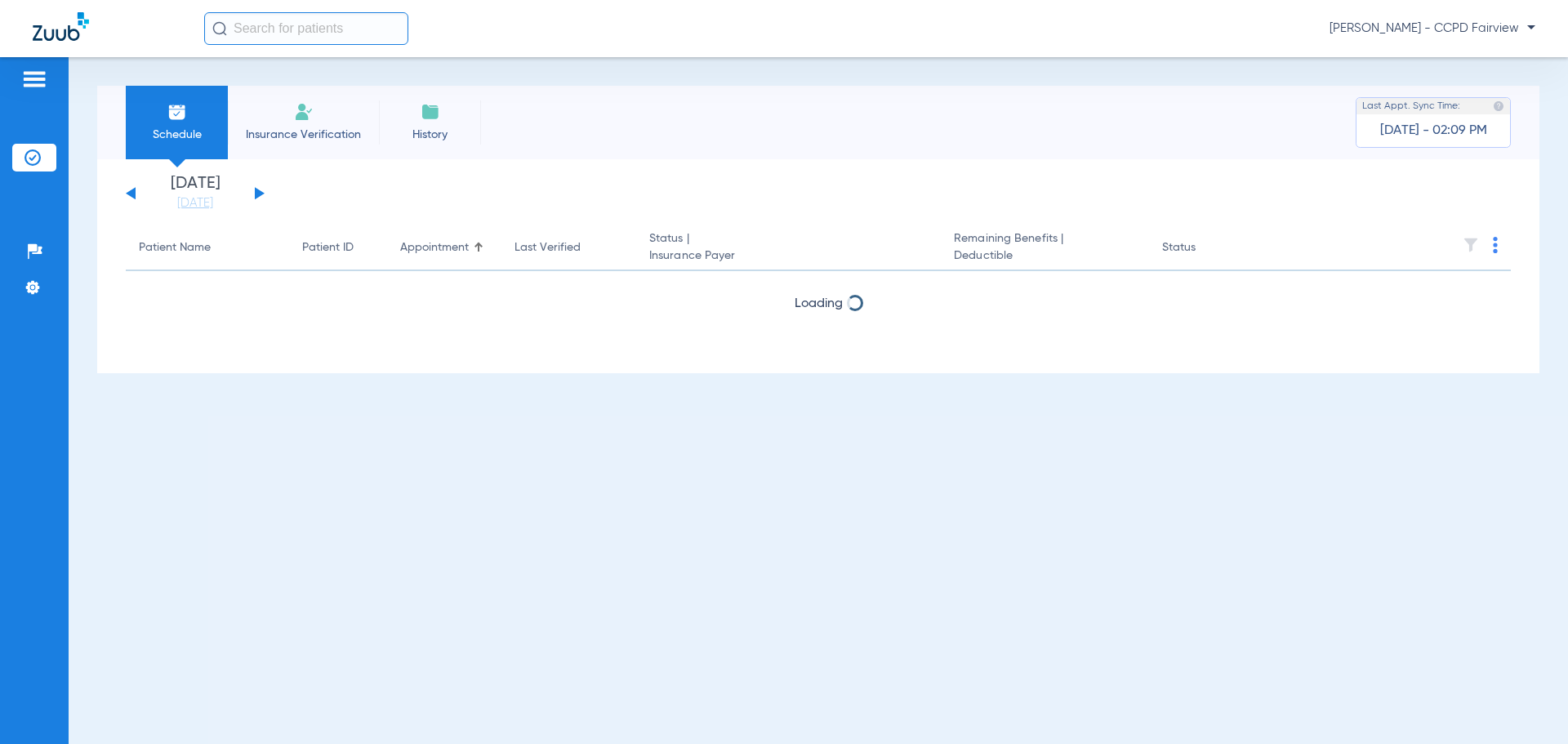
click at [128, 192] on button at bounding box center [130, 193] width 10 height 12
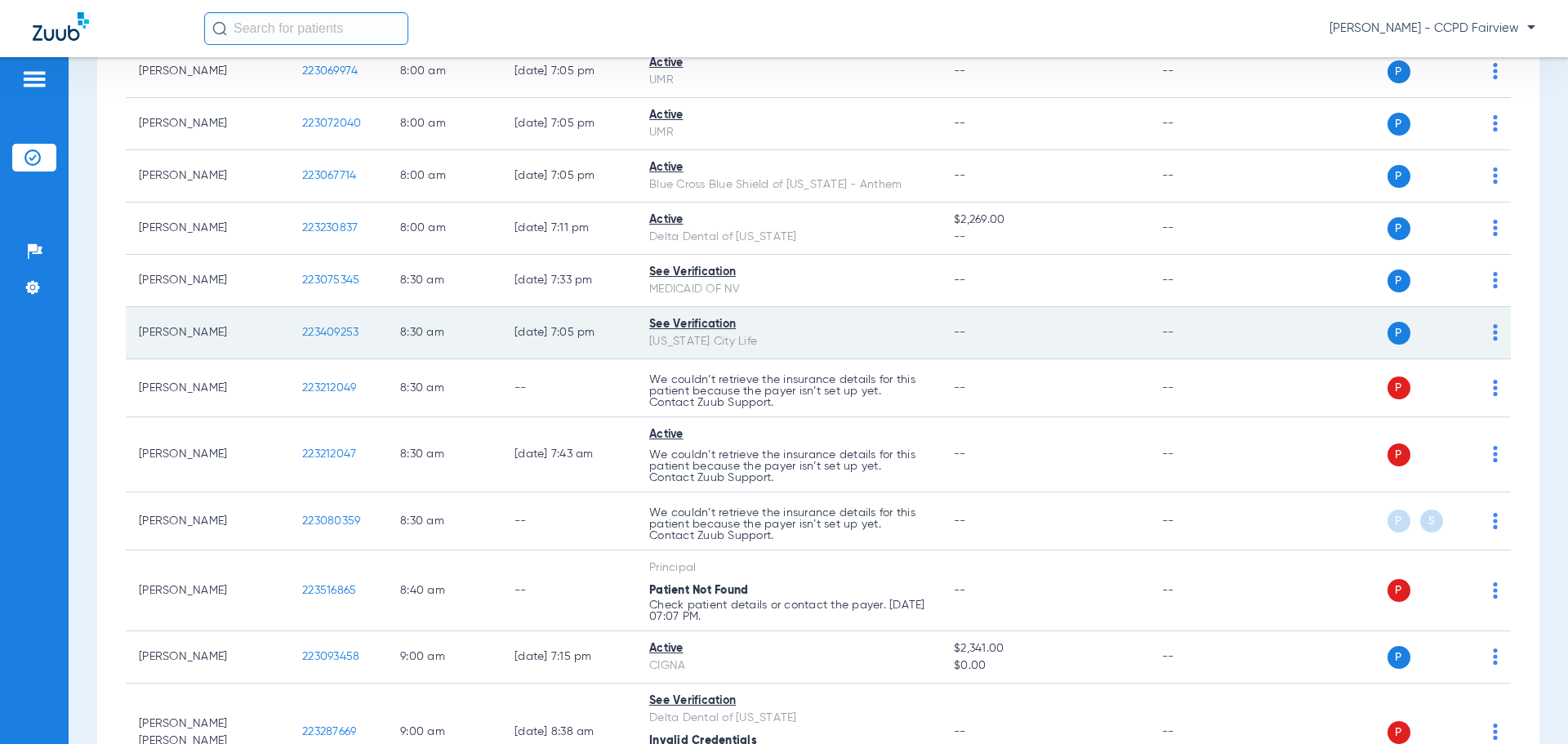
scroll to position [490, 0]
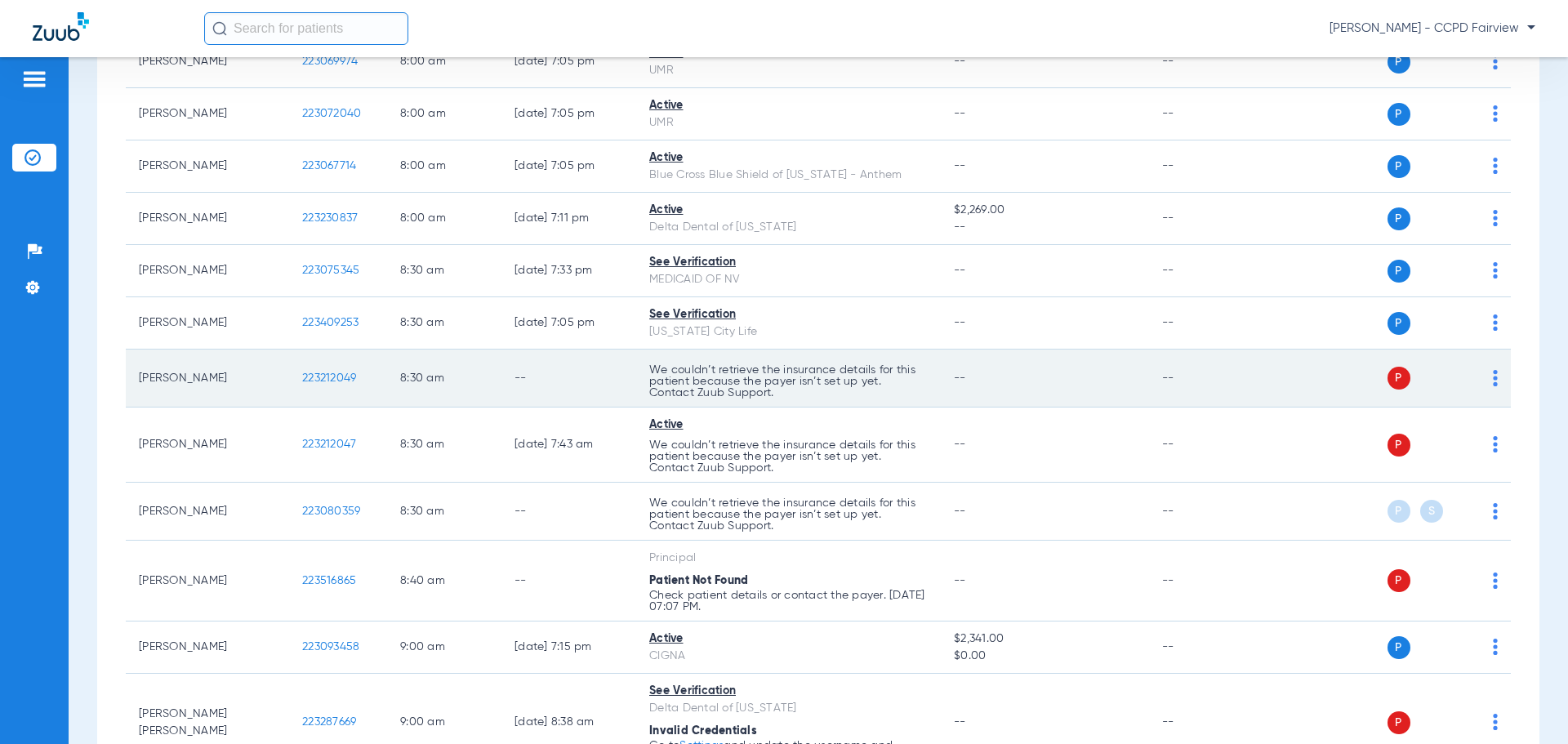
click at [221, 381] on td "[PERSON_NAME]" at bounding box center [206, 378] width 163 height 58
click at [334, 377] on span "223212049" at bounding box center [329, 377] width 54 height 11
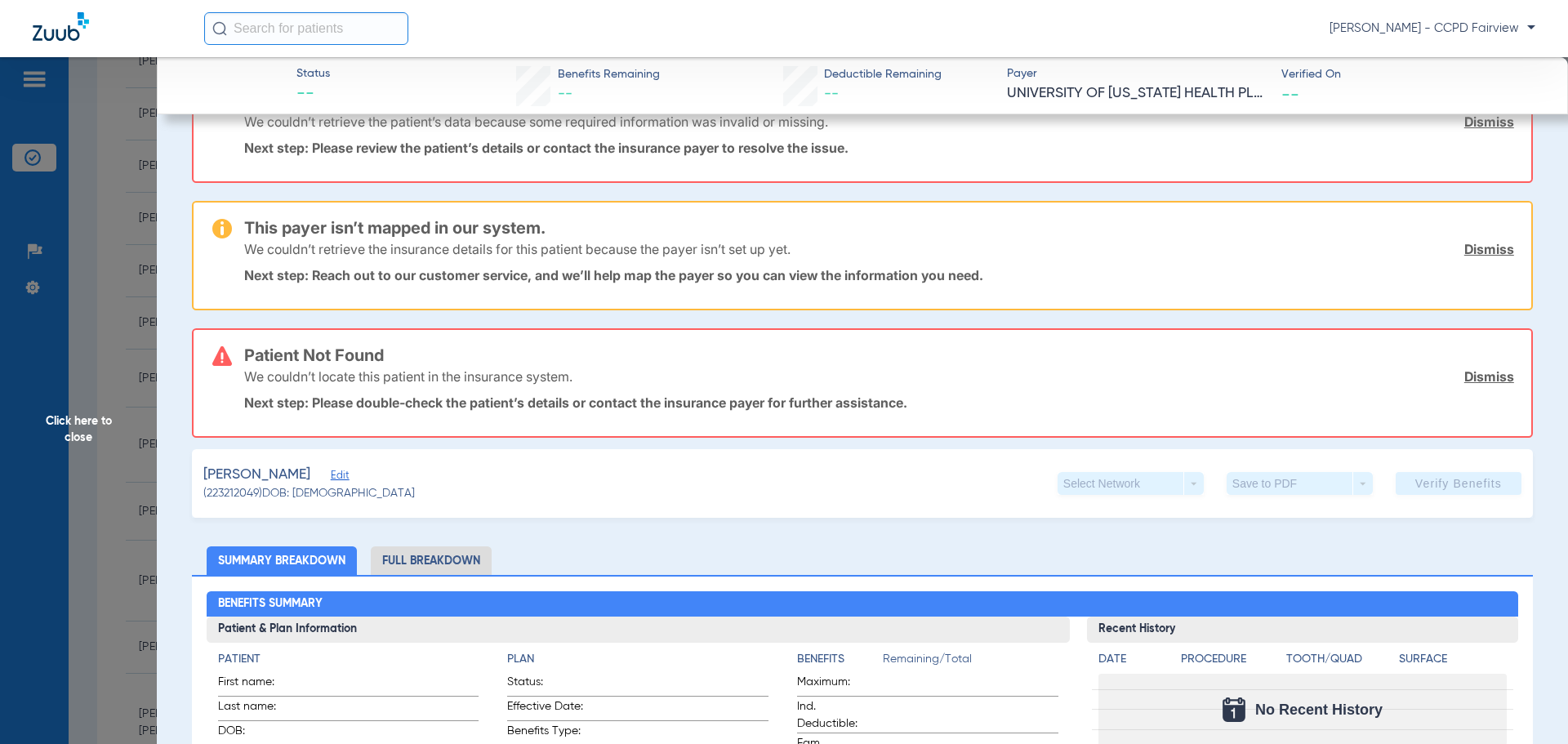
scroll to position [82, 0]
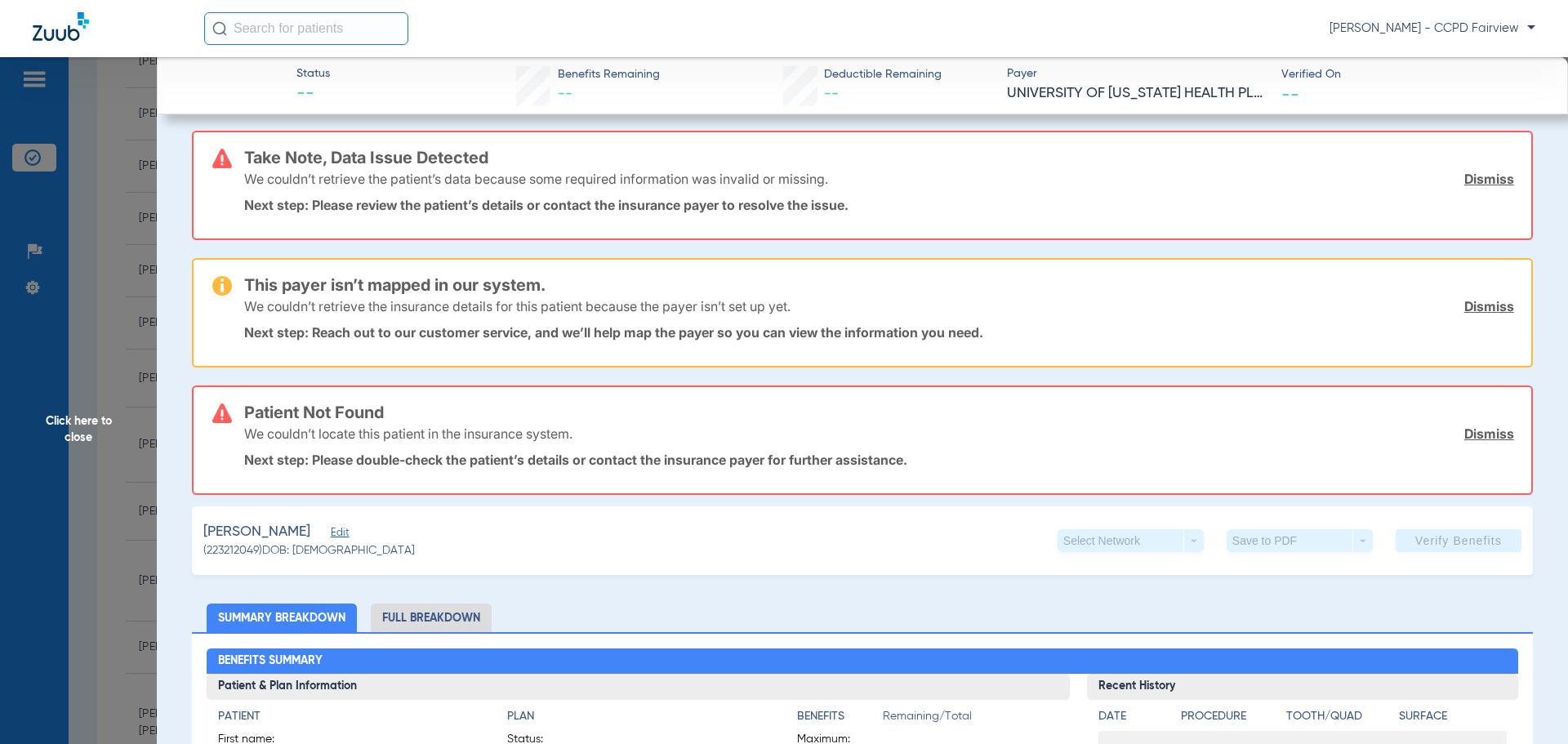
scroll to position [0, 0]
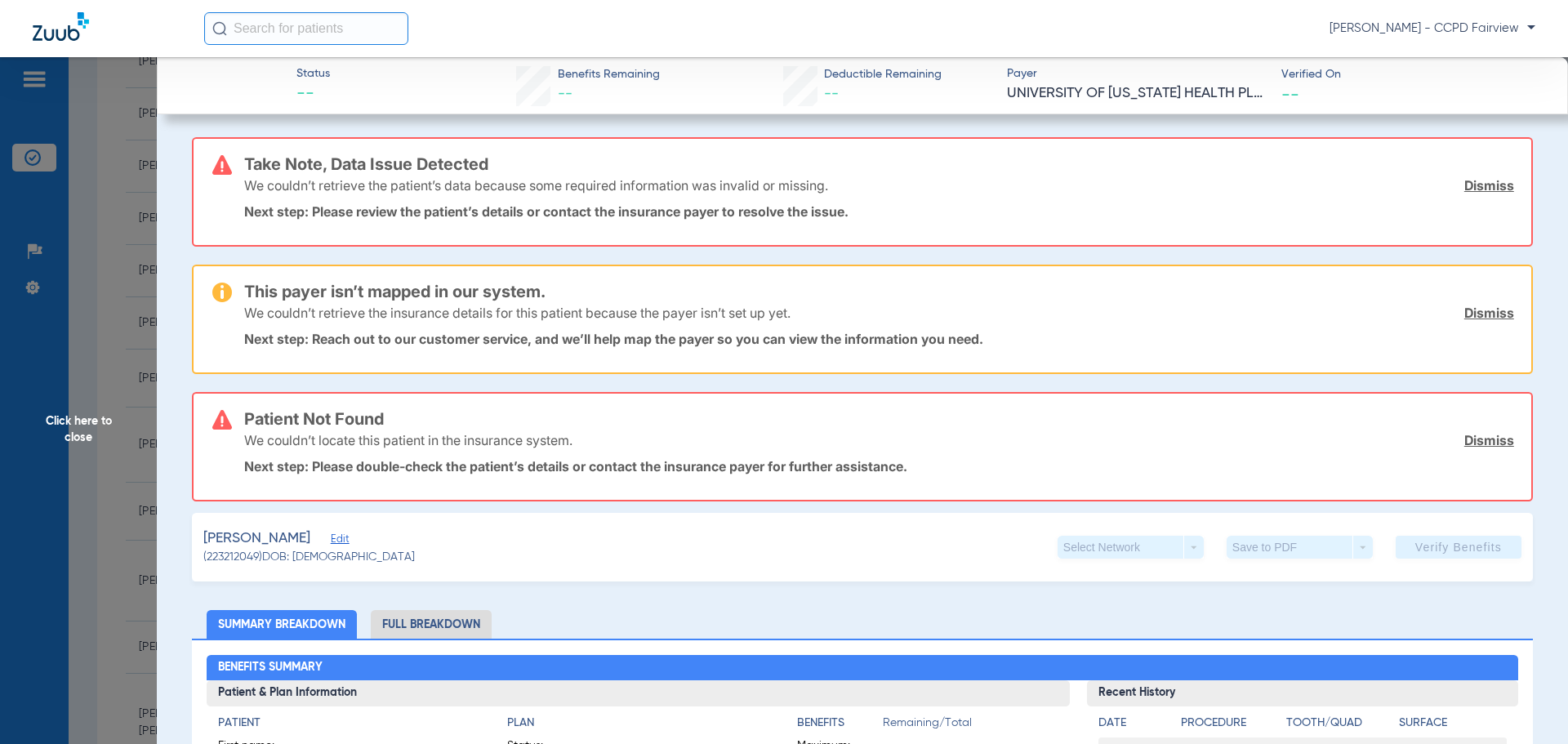
click at [82, 413] on span "Click here to close" at bounding box center [78, 429] width 157 height 744
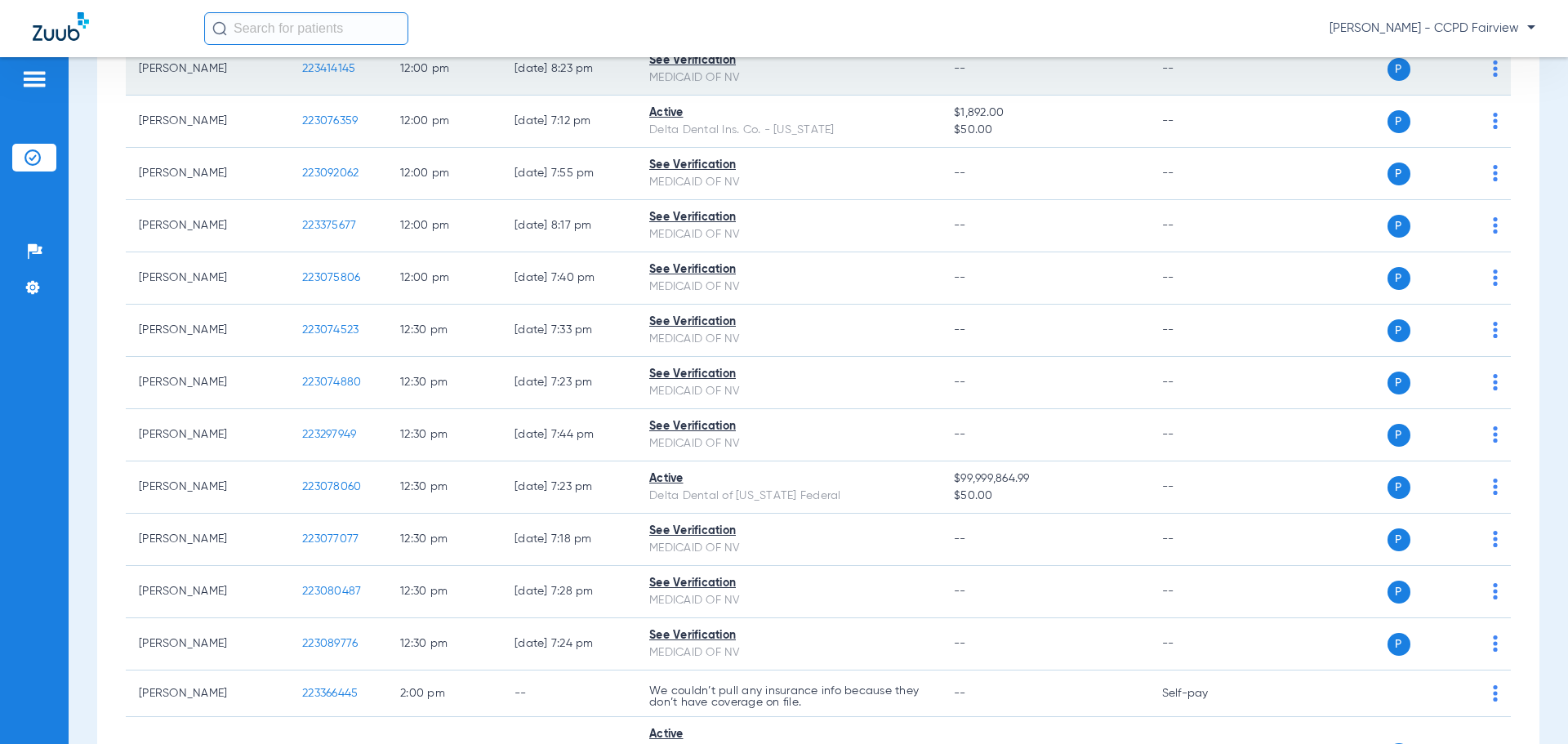
scroll to position [3920, 0]
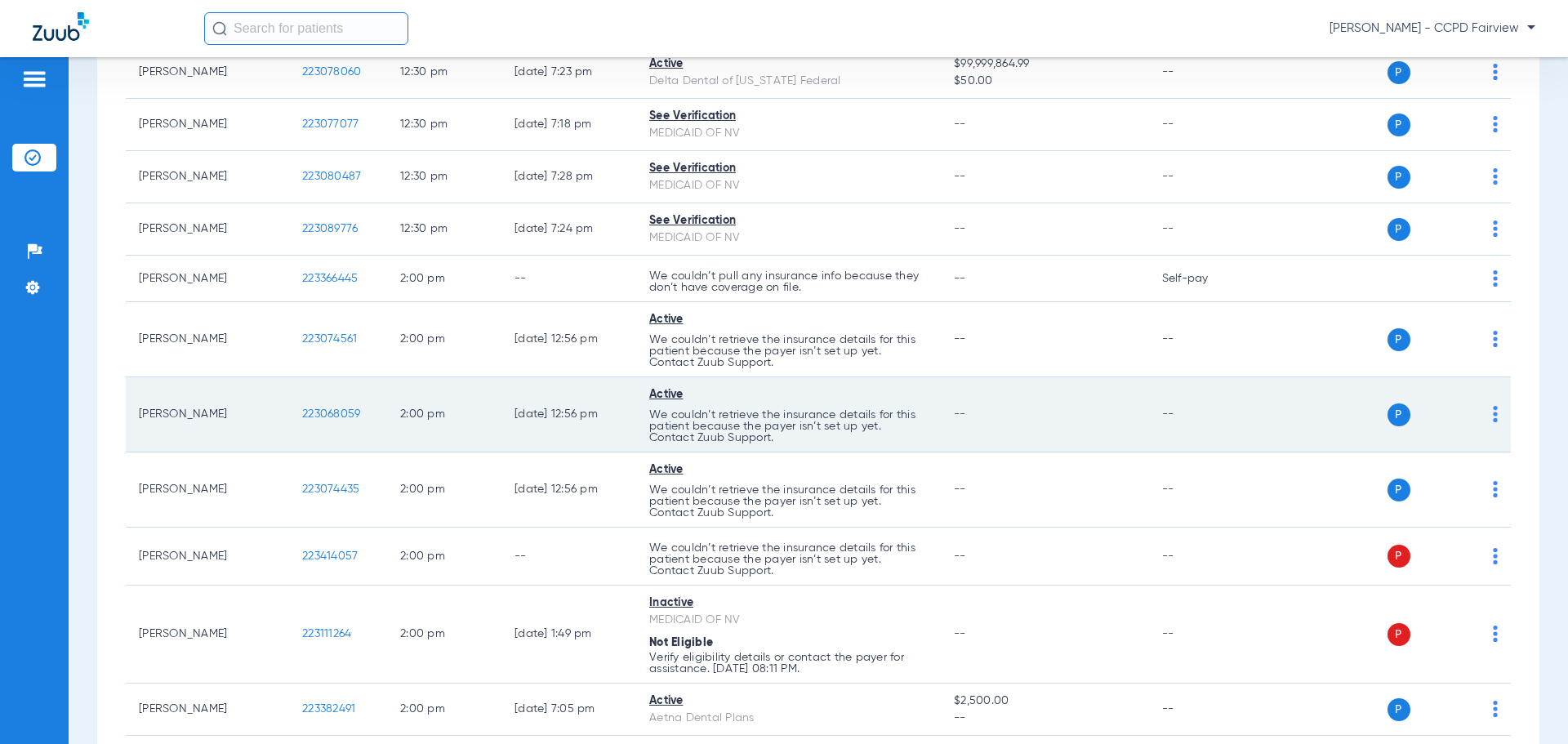
click at [345, 410] on span "223068059" at bounding box center [331, 414] width 58 height 11
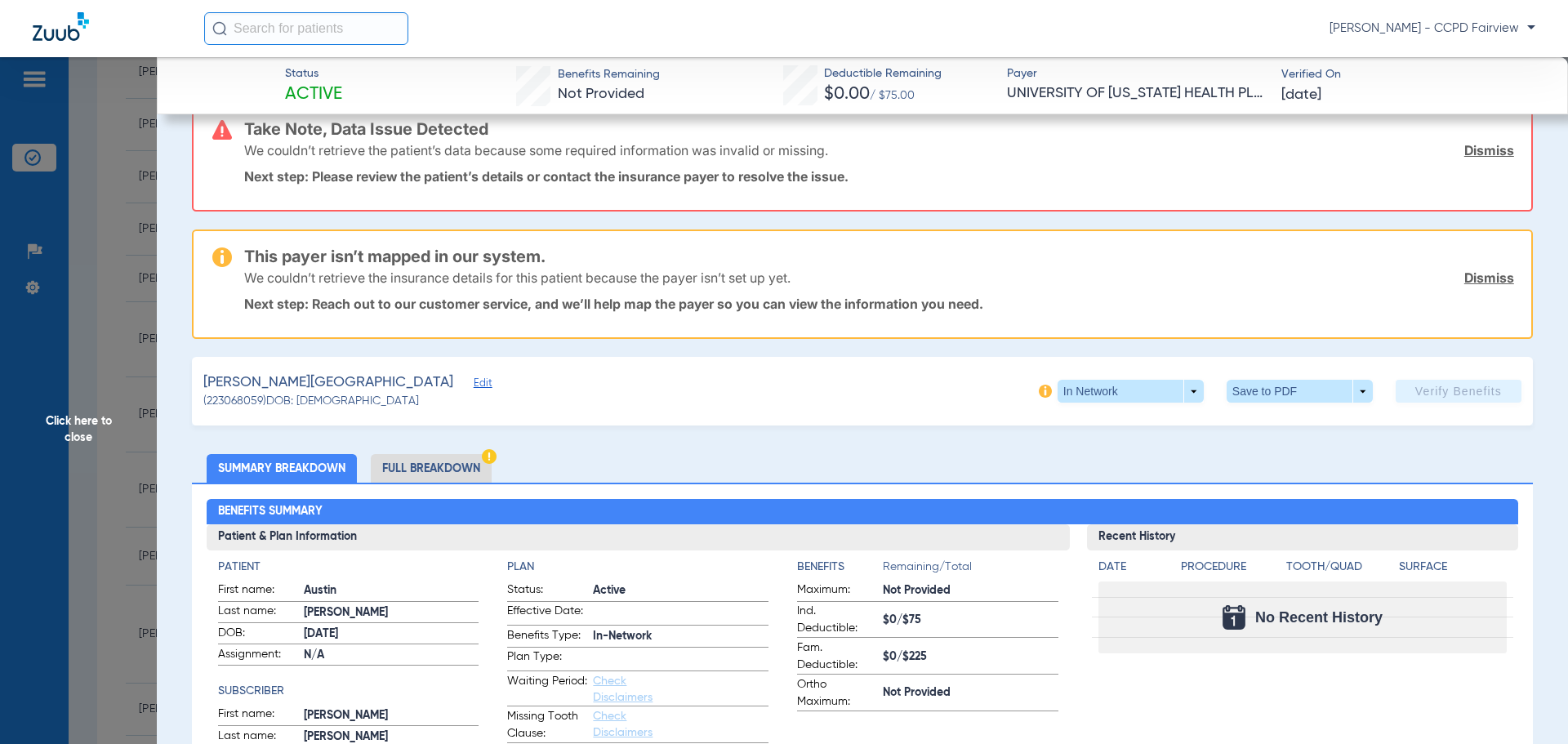
scroll to position [0, 0]
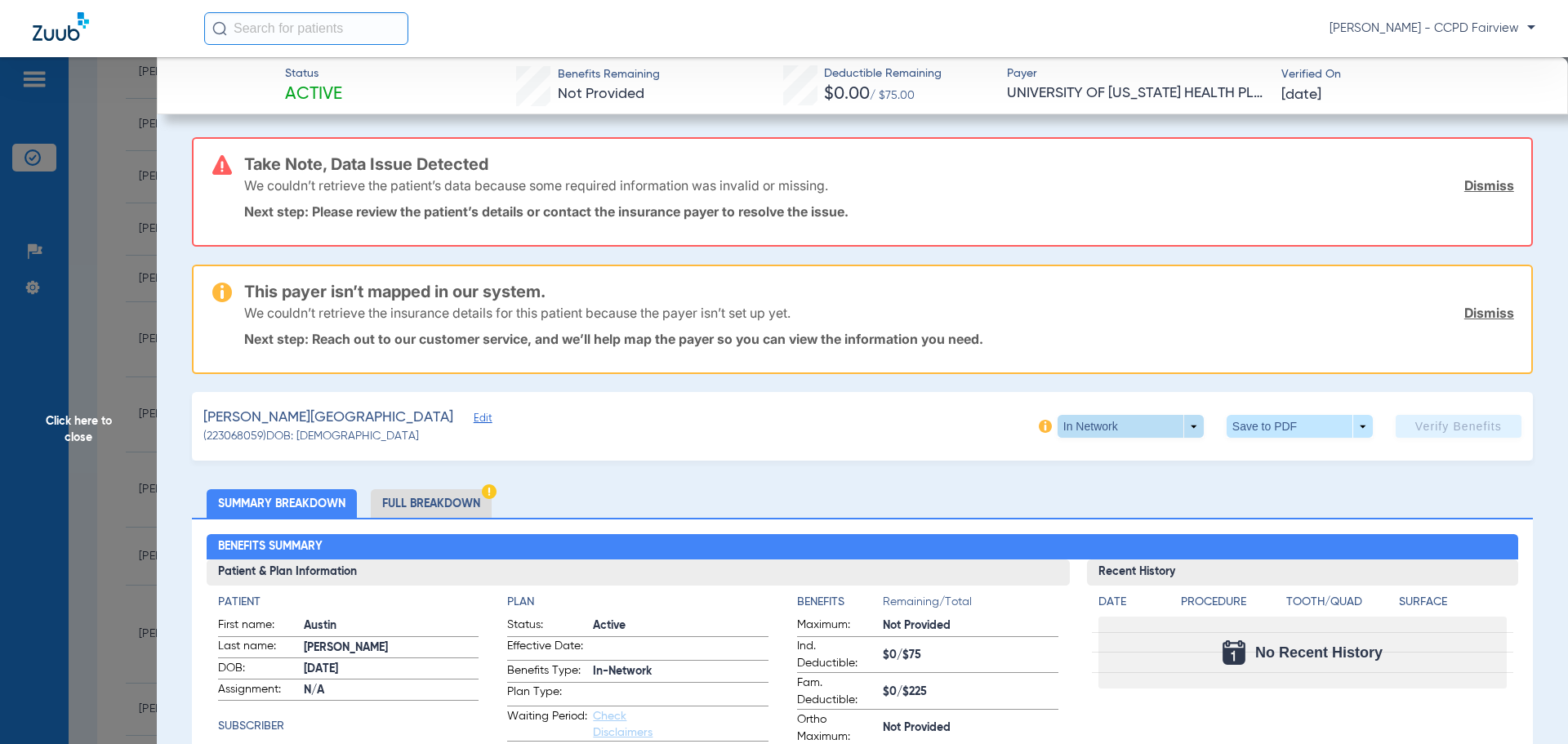
click at [1188, 433] on span at bounding box center [1131, 426] width 146 height 23
drag, startPoint x: 875, startPoint y: 427, endPoint x: 767, endPoint y: 439, distance: 108.7
click at [875, 427] on div at bounding box center [784, 372] width 1568 height 744
click at [68, 429] on span "Click here to close" at bounding box center [78, 429] width 157 height 744
